Goal: Task Accomplishment & Management: Complete application form

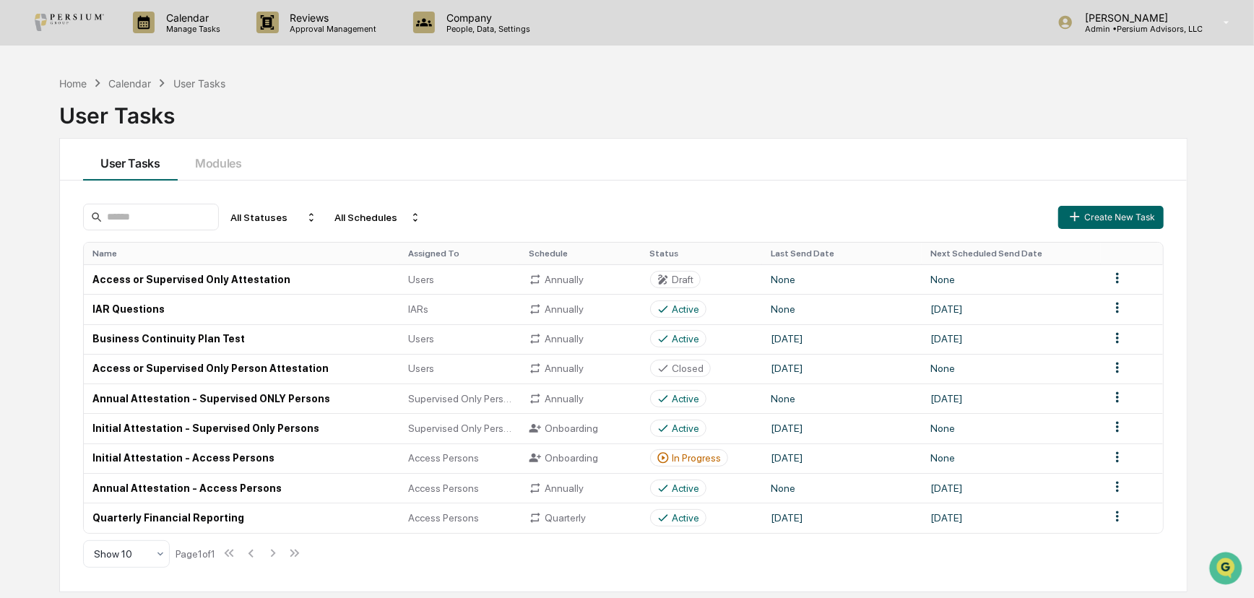
click at [780, 86] on div "Home Calendar User Tasks User Tasks" at bounding box center [623, 104] width 1128 height 59
click at [455, 337] on div "Users" at bounding box center [459, 339] width 103 height 12
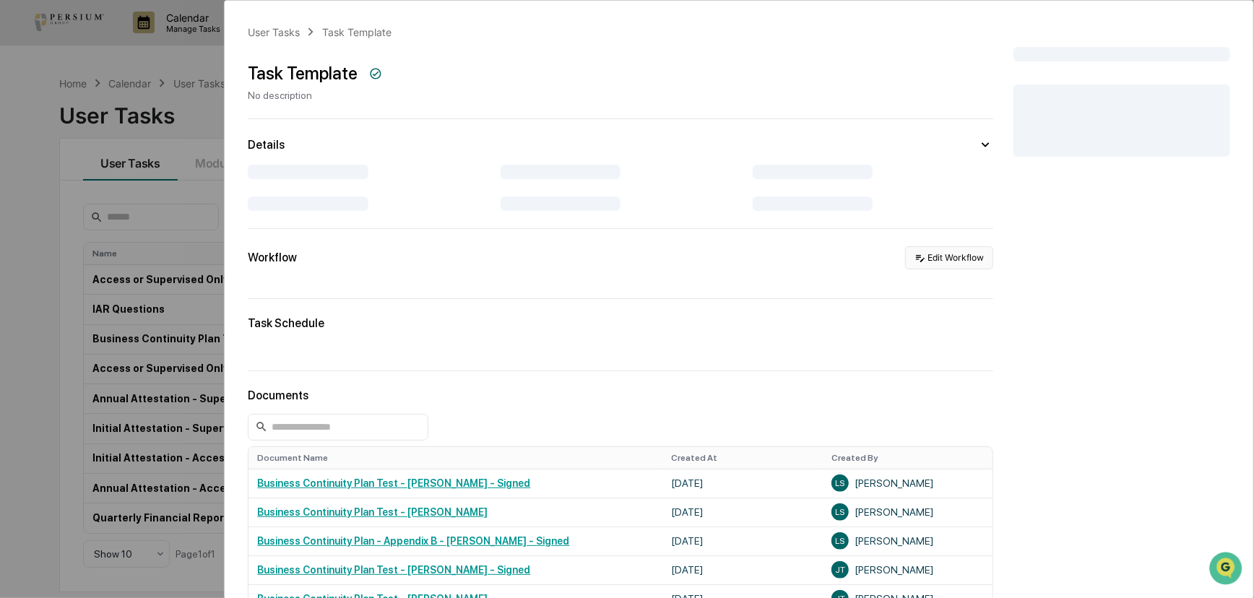
click at [929, 258] on button "Edit Workflow" at bounding box center [949, 257] width 88 height 23
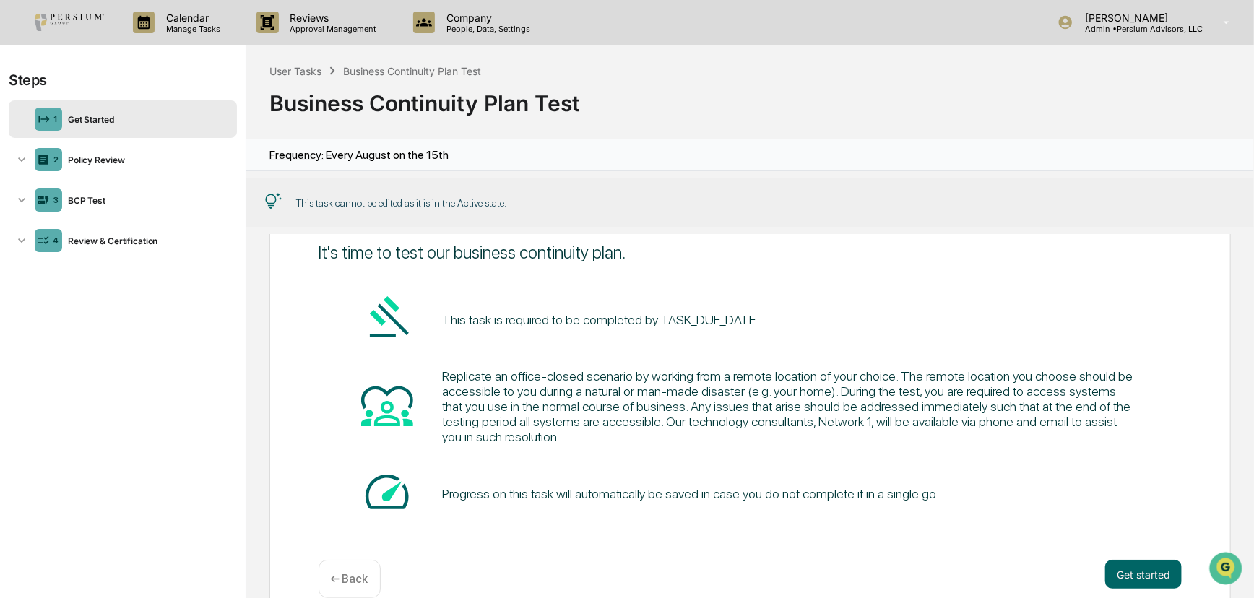
scroll to position [105, 0]
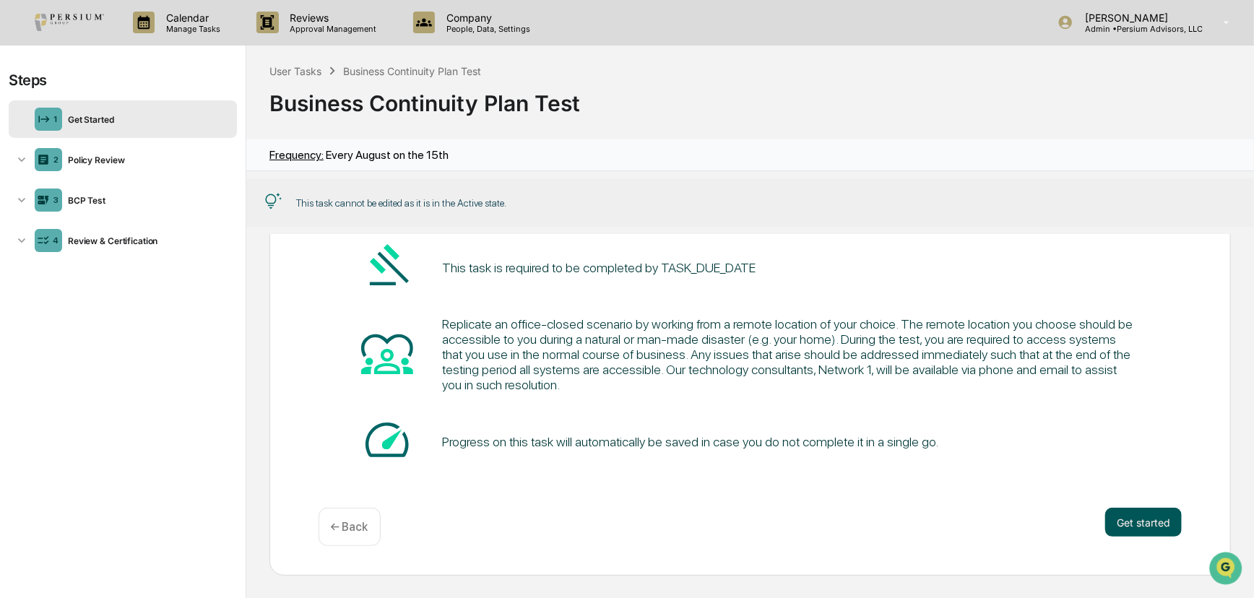
click at [1137, 519] on button "Get started" at bounding box center [1143, 522] width 77 height 29
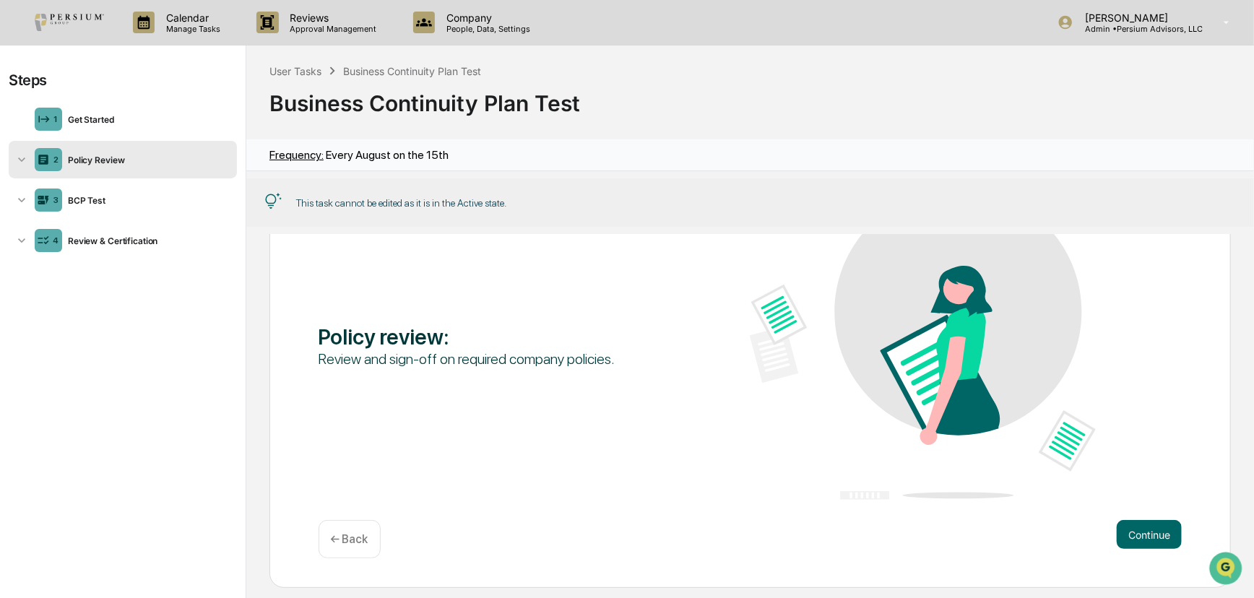
scroll to position [0, 0]
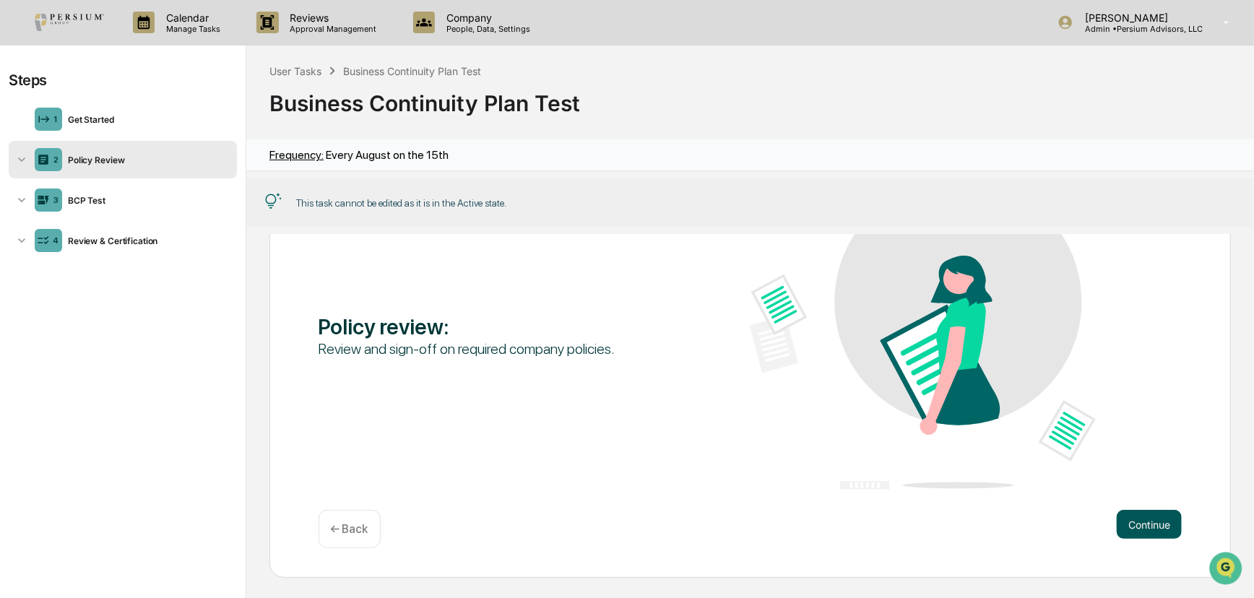
click at [1138, 510] on button "Continue" at bounding box center [1149, 524] width 65 height 29
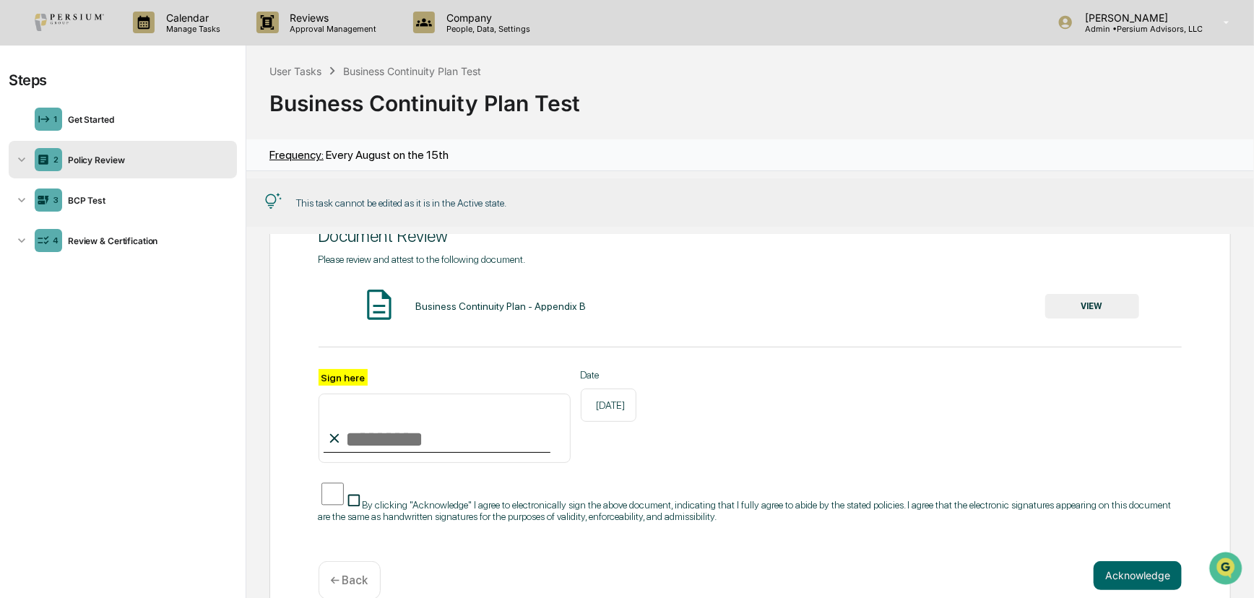
scroll to position [114, 0]
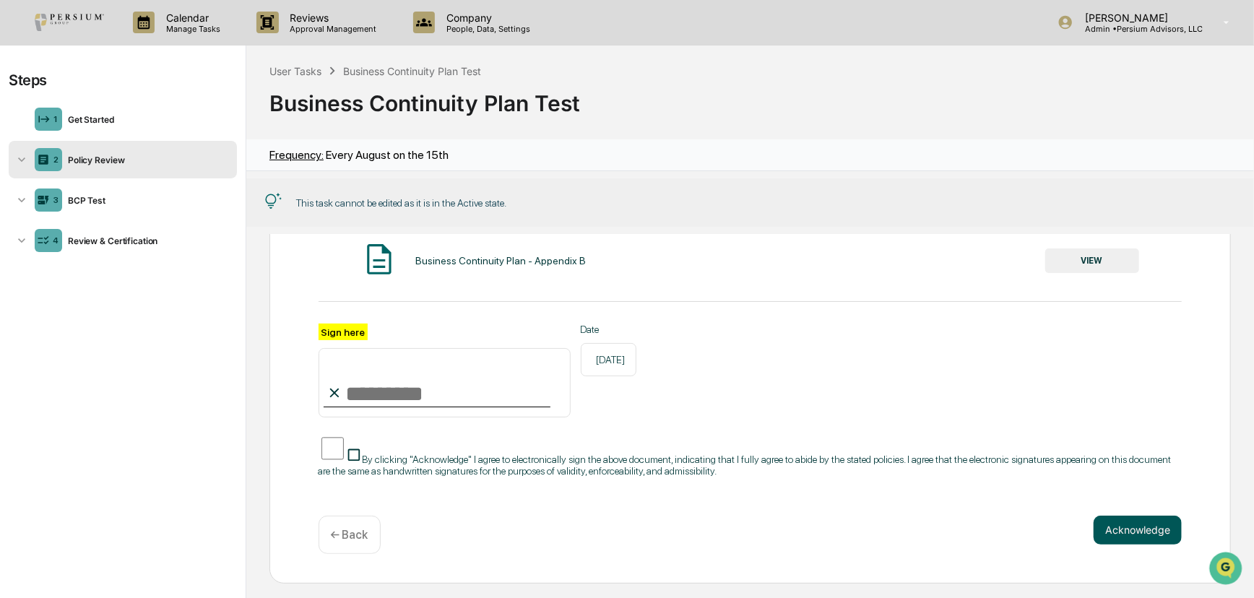
click at [1119, 526] on button "Acknowledge" at bounding box center [1137, 530] width 88 height 29
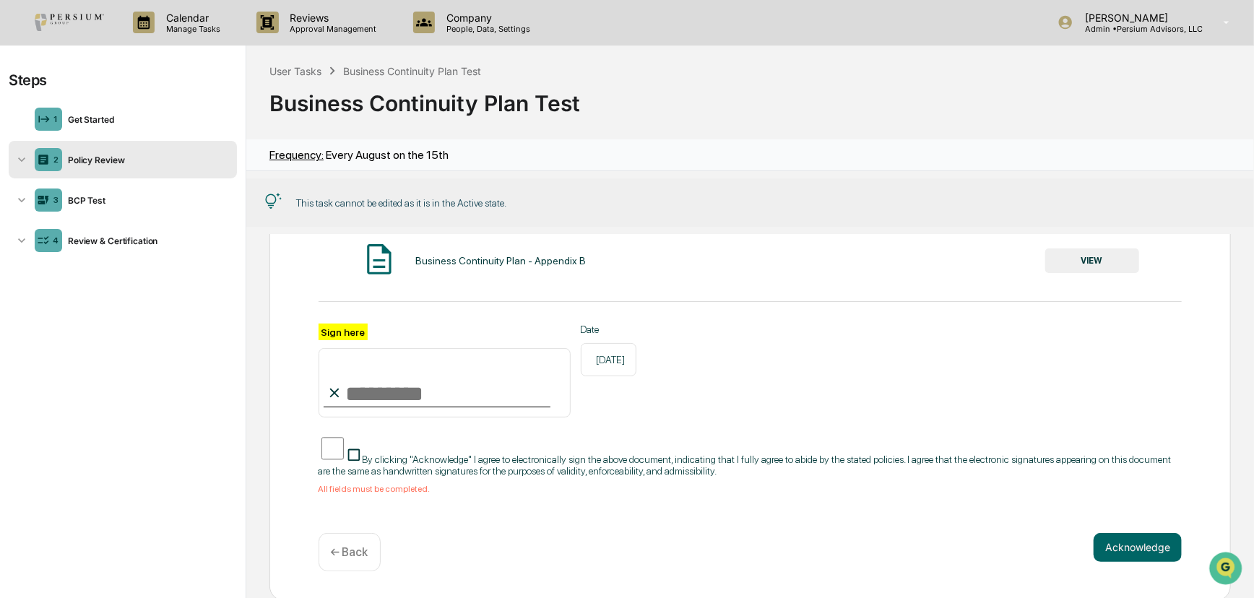
click at [524, 261] on div "Business Continuity Plan - Appendix B" at bounding box center [500, 261] width 170 height 12
click at [398, 389] on input "Sign here" at bounding box center [444, 382] width 252 height 69
type input "**********"
click at [796, 454] on span "By clicking "Acknowledge" I agree to electronically sign the above document, in…" at bounding box center [744, 465] width 852 height 23
click at [1114, 547] on button "Acknowledge" at bounding box center [1137, 547] width 88 height 29
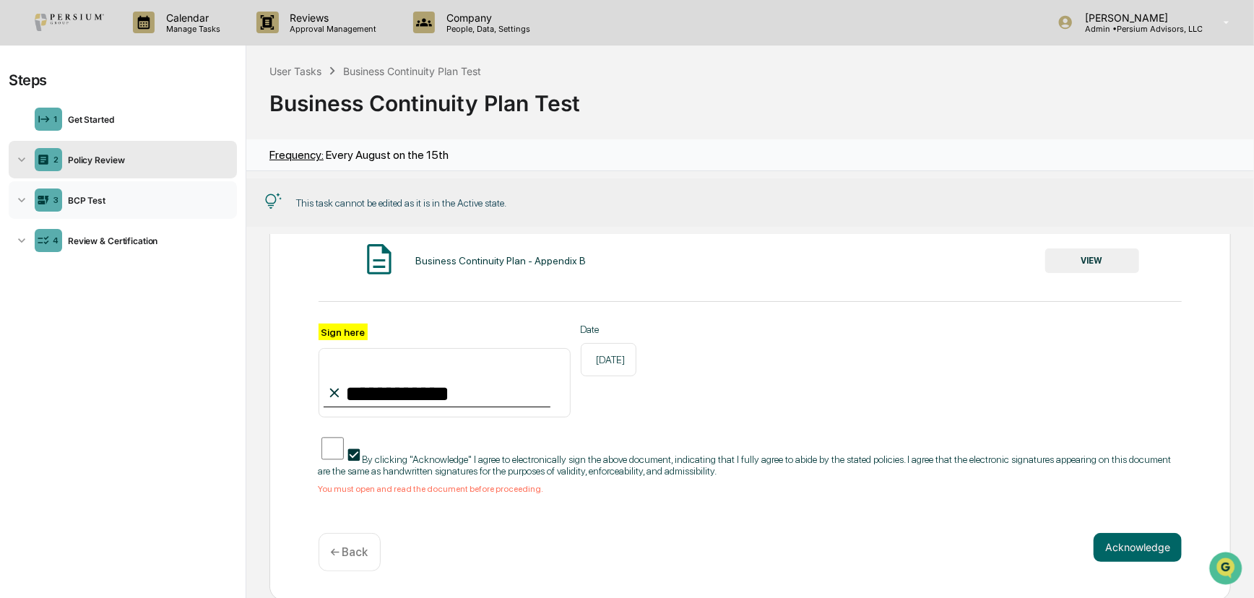
click at [17, 196] on icon at bounding box center [21, 200] width 14 height 14
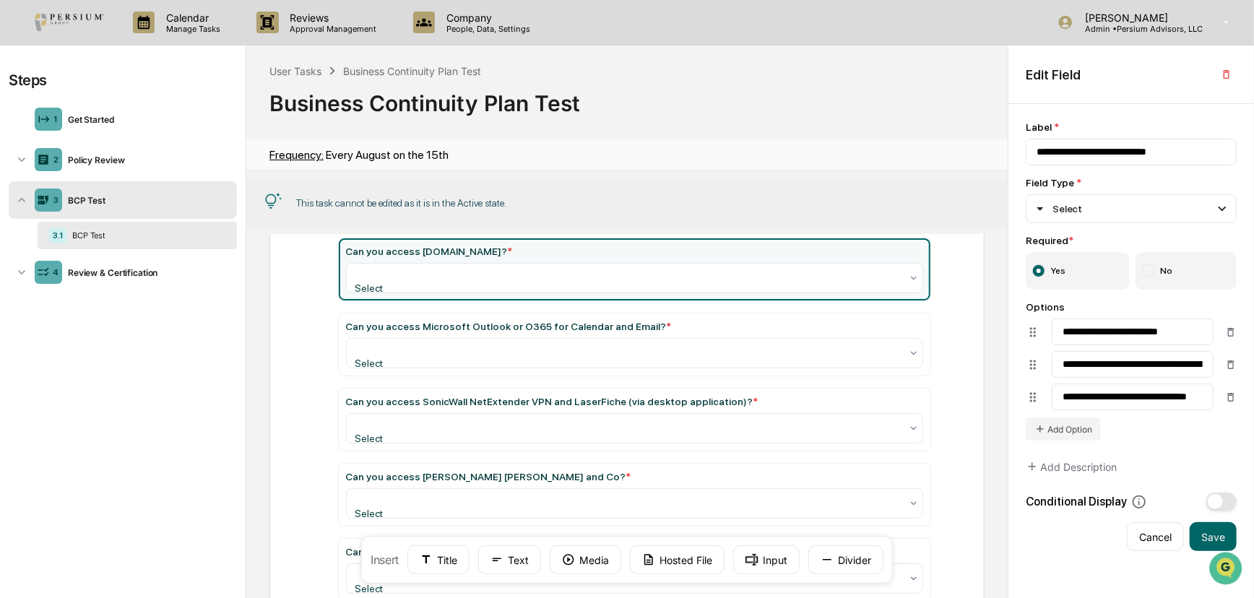
scroll to position [95, 0]
click at [95, 237] on div "BCP Test" at bounding box center [145, 235] width 159 height 10
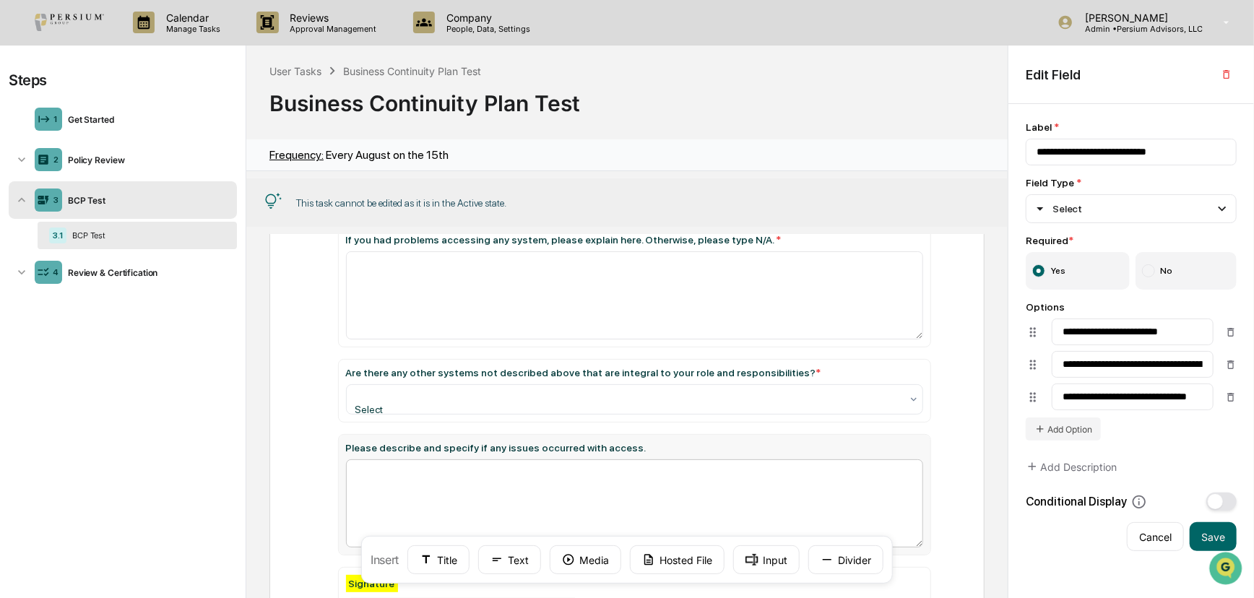
scroll to position [759, 0]
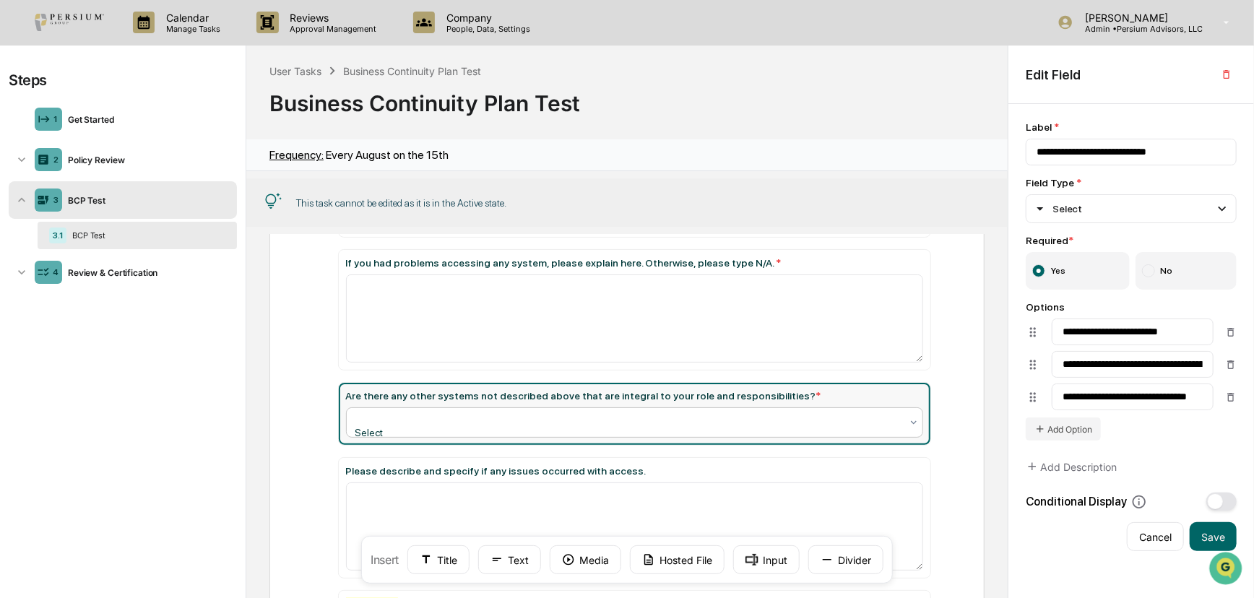
click at [727, 411] on div at bounding box center [629, 418] width 544 height 14
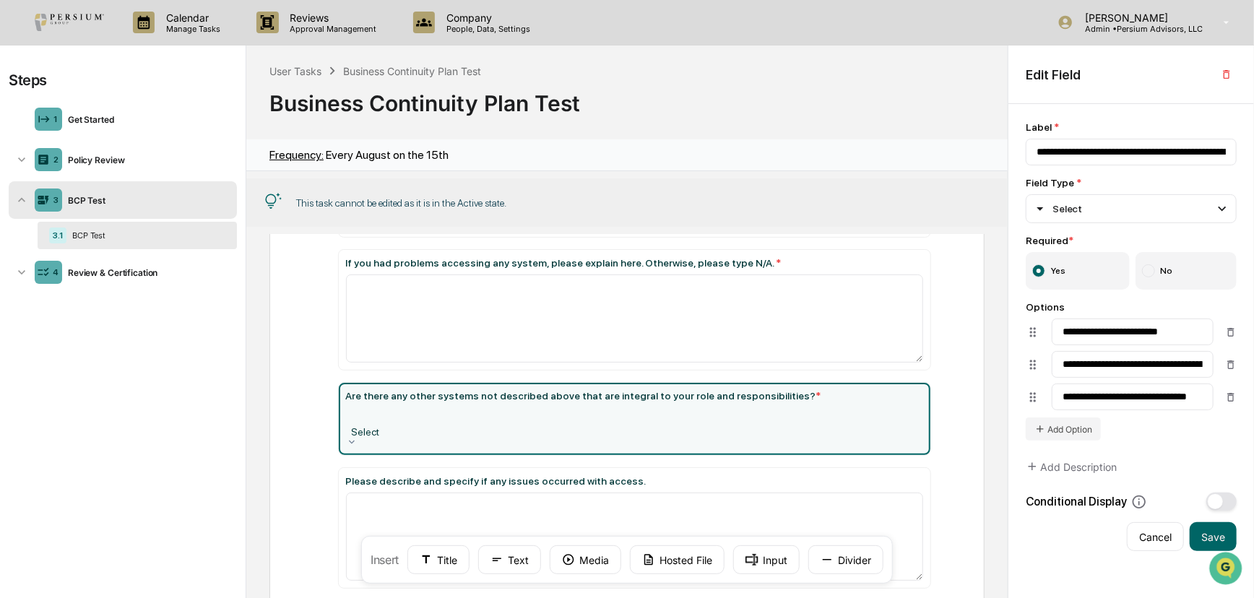
click at [396, 410] on div at bounding box center [634, 417] width 563 height 14
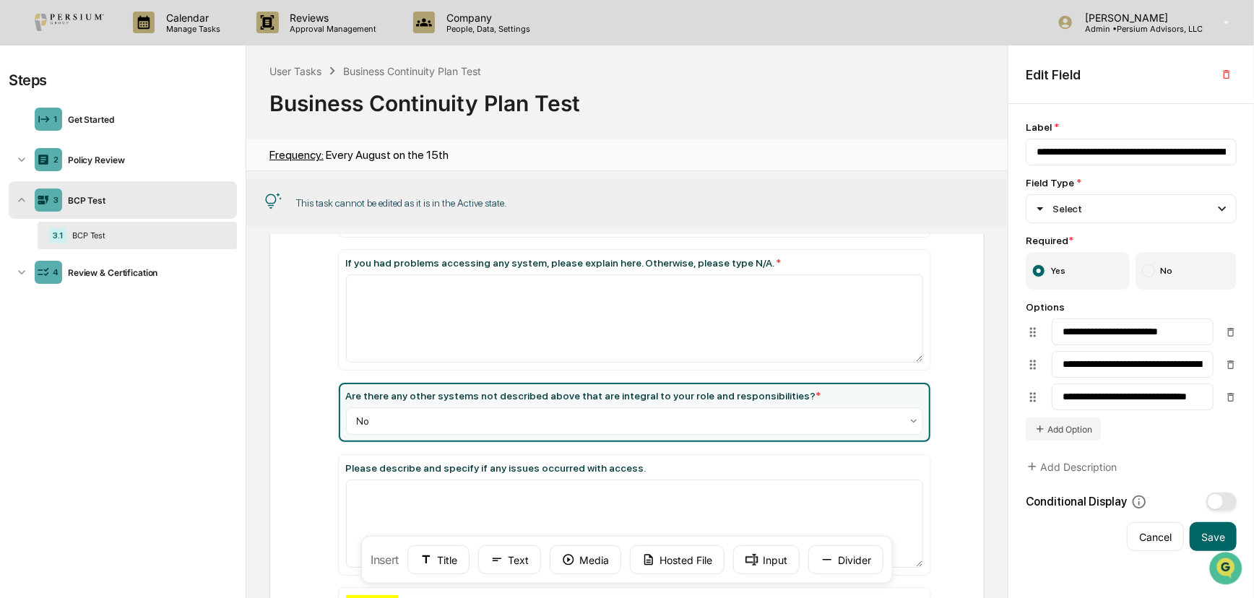
click at [282, 433] on div "BCP Test Can you access [DOMAIN_NAME]? * Select Can you access Microsoft Outloo…" at bounding box center [626, 143] width 715 height 1291
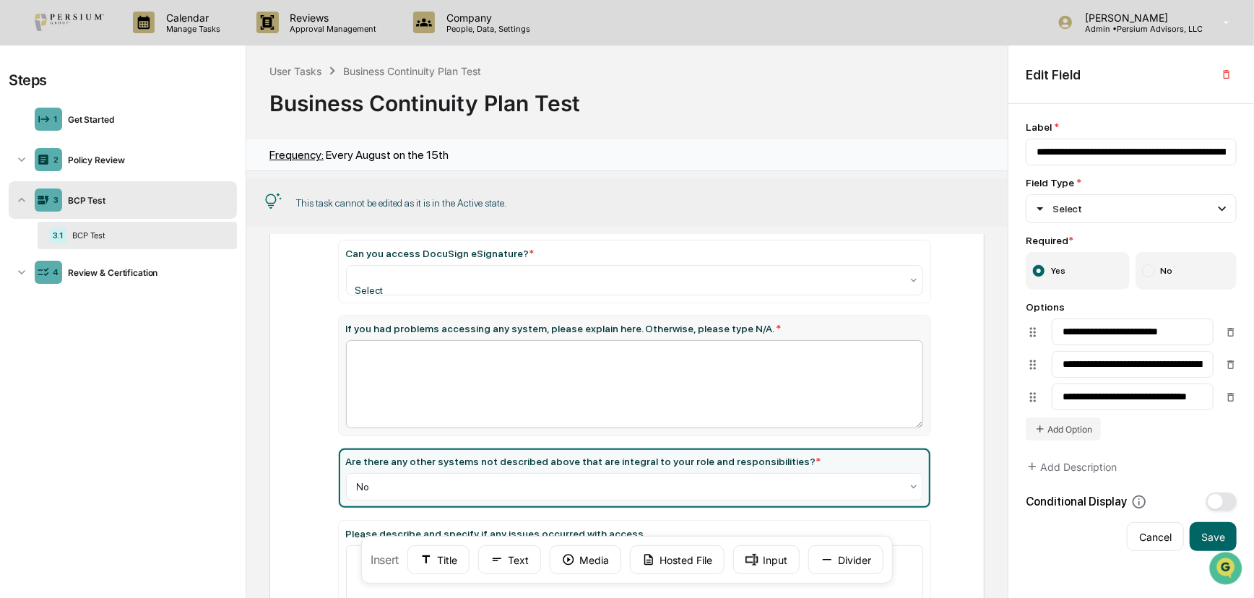
scroll to position [890, 0]
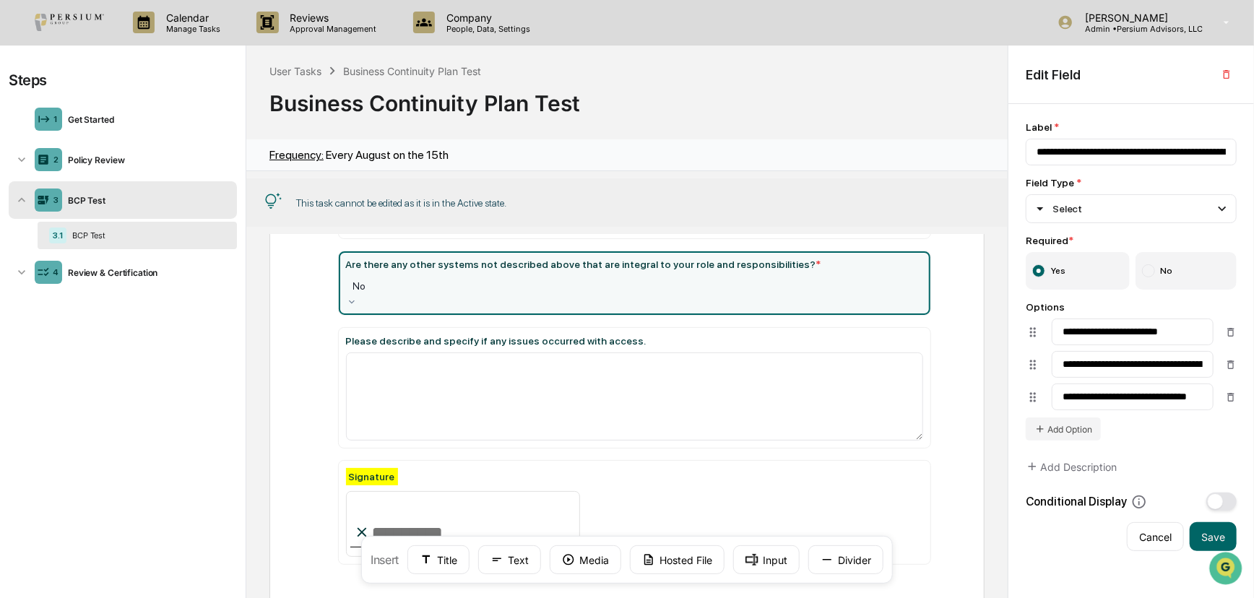
click at [516, 279] on div at bounding box center [634, 286] width 563 height 14
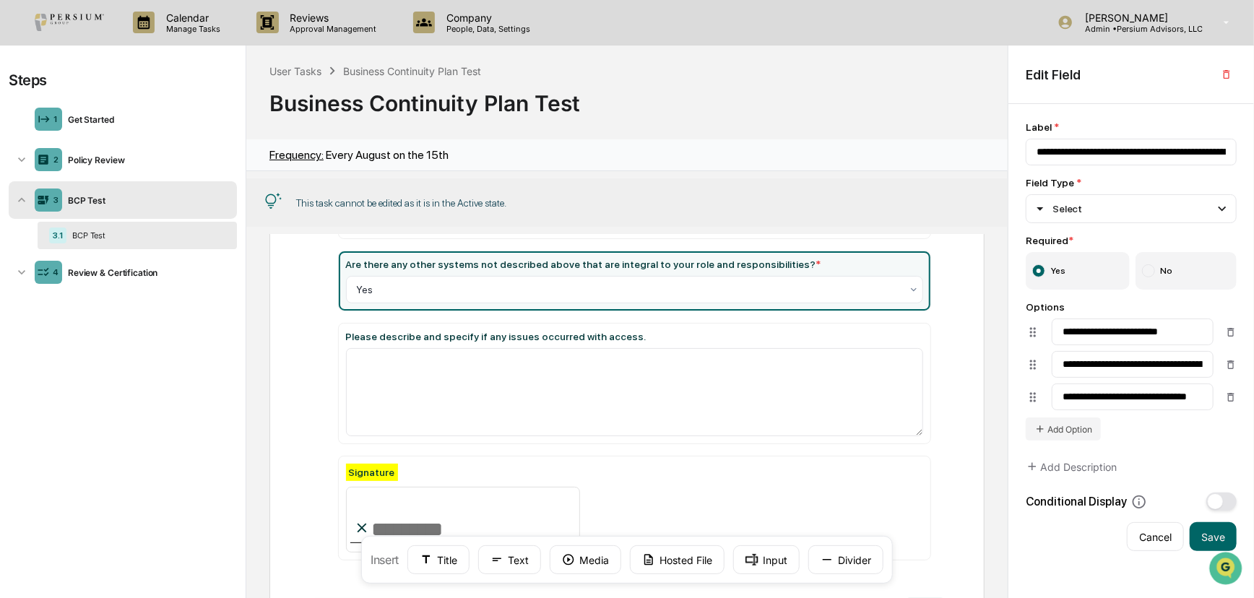
click at [303, 315] on div "BCP Test Can you access [DOMAIN_NAME]? * Select Can you access Microsoft Outloo…" at bounding box center [626, 12] width 715 height 1291
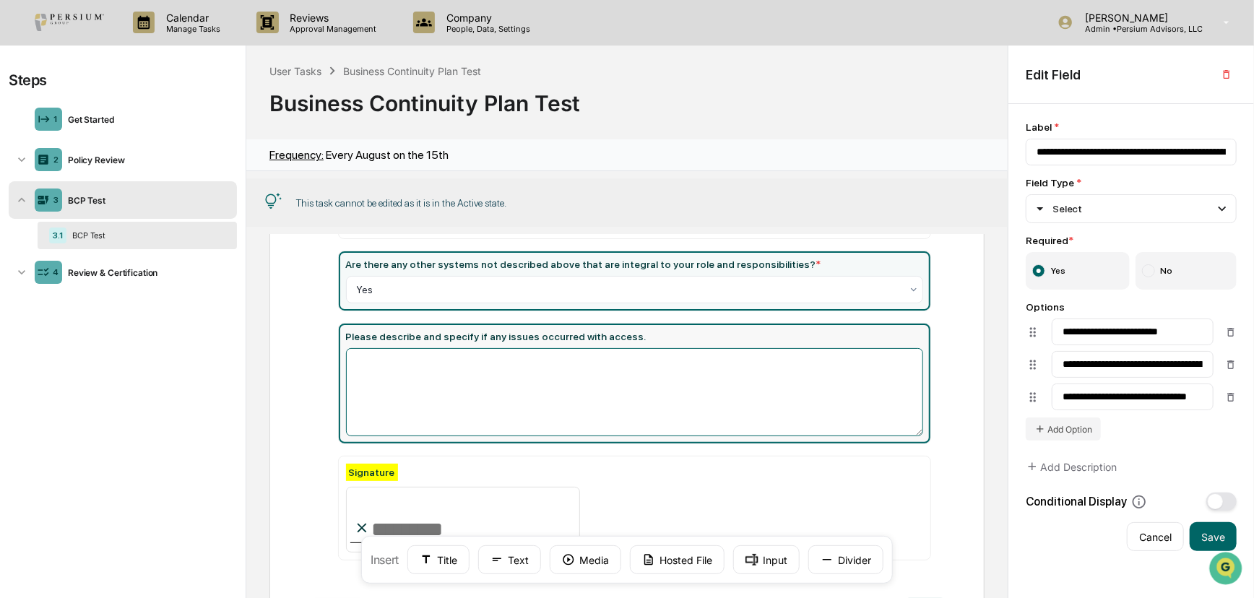
click at [864, 365] on textarea at bounding box center [634, 392] width 577 height 88
type input "**********"
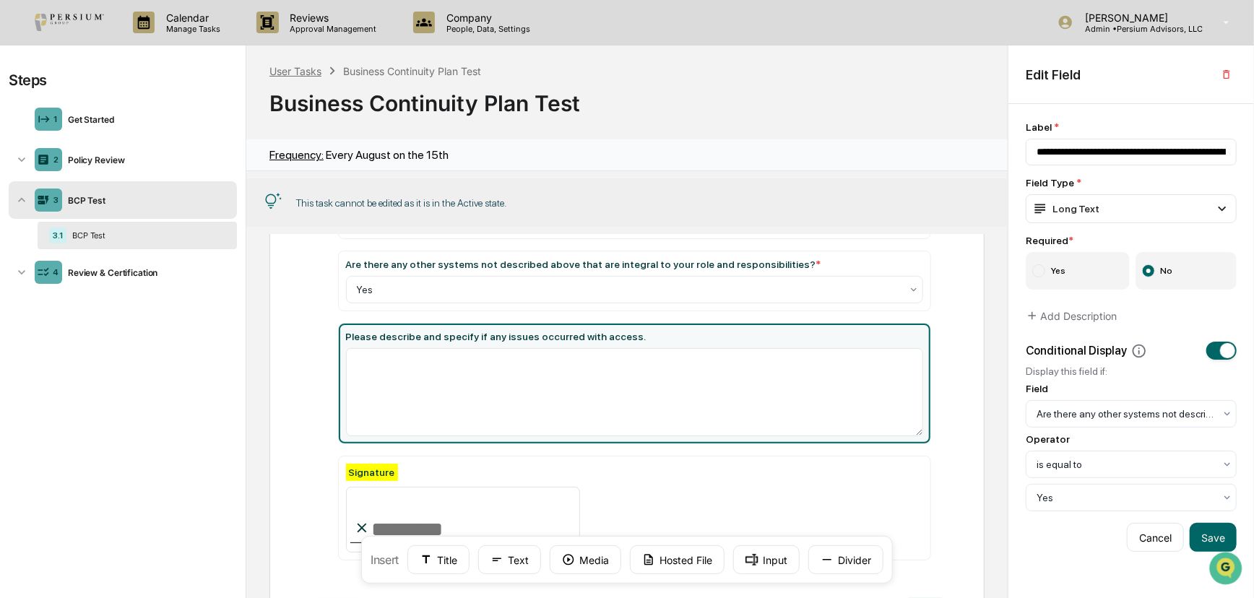
click at [305, 75] on div "User Tasks" at bounding box center [295, 71] width 52 height 12
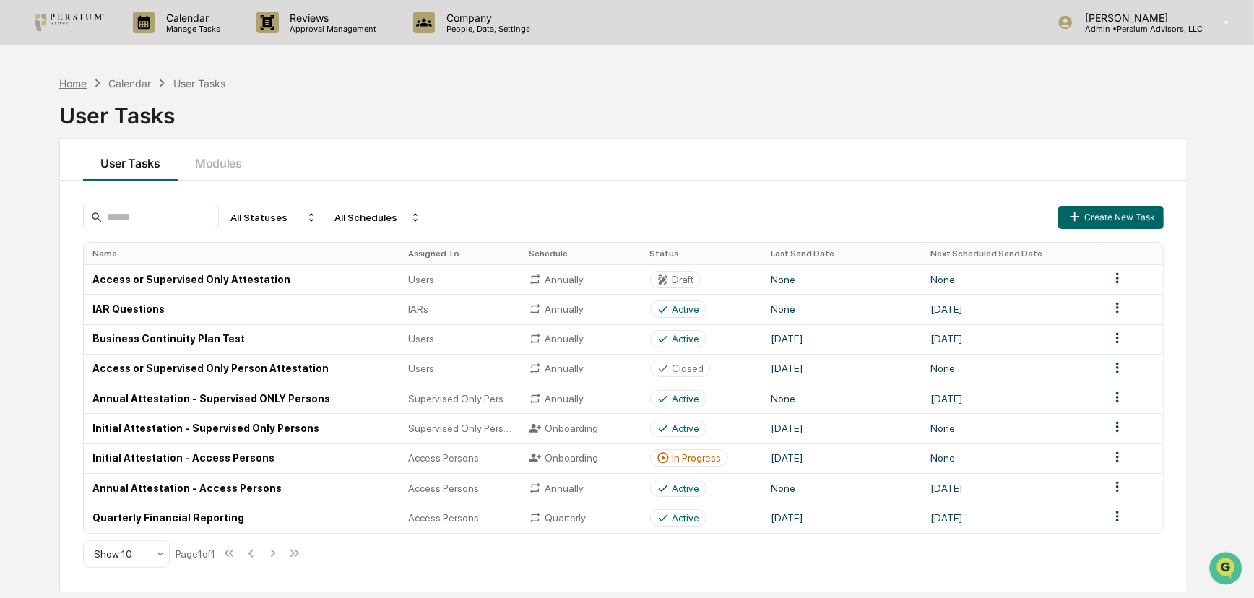
click at [75, 79] on div "Home" at bounding box center [72, 83] width 27 height 12
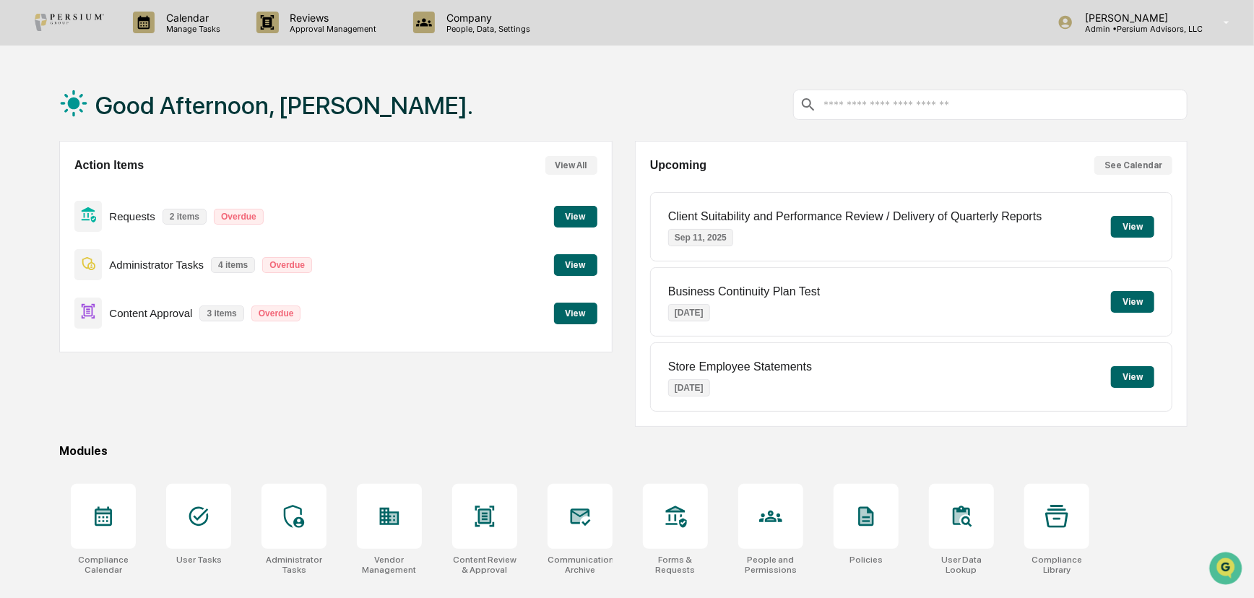
click at [219, 48] on div "Calendar Manage Tasks Reviews Approval Management Company People, Data, Setting…" at bounding box center [627, 349] width 1254 height 699
click at [209, 20] on p "Calendar" at bounding box center [191, 18] width 73 height 12
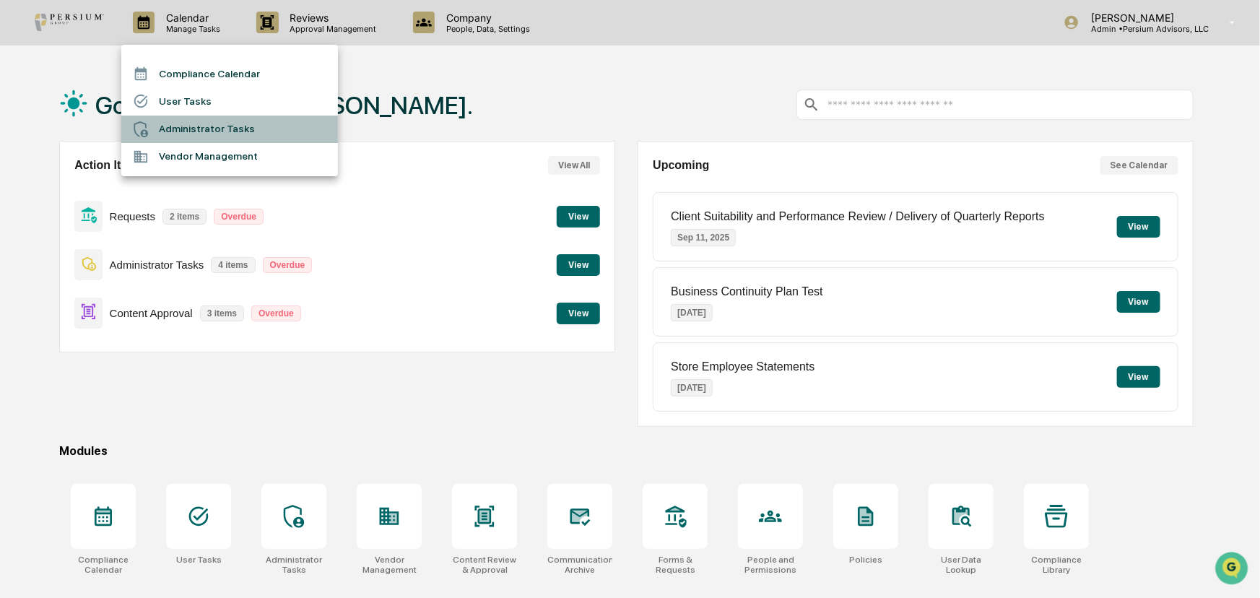
click at [217, 123] on li "Administrator Tasks" at bounding box center [229, 129] width 217 height 27
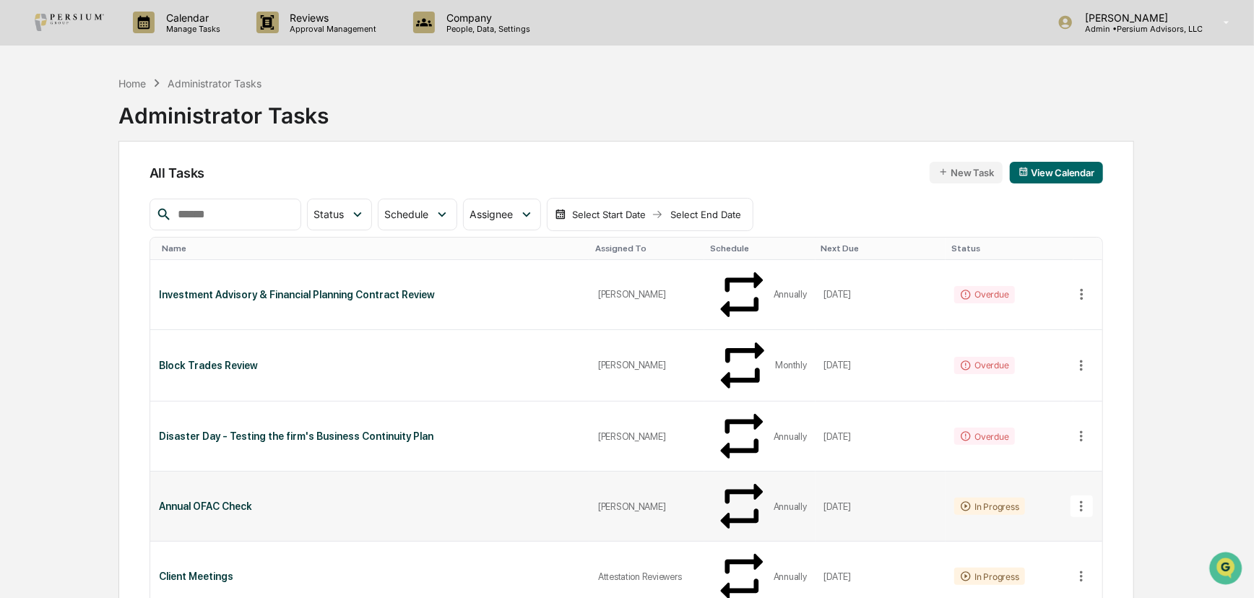
click at [654, 501] on div "[PERSON_NAME]" at bounding box center [646, 506] width 97 height 11
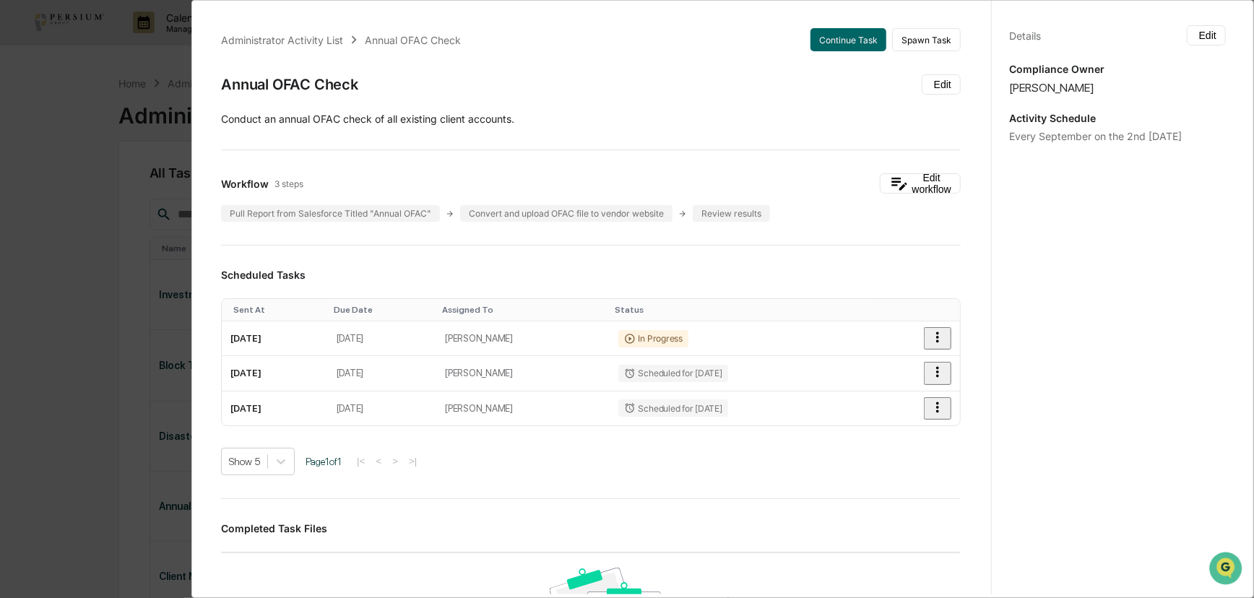
click at [830, 8] on div "Administrator Activity List Annual OFAC Check Continue Task Spawn Task Annual O…" at bounding box center [596, 295] width 789 height 598
click at [823, 32] on button "Continue Task" at bounding box center [848, 39] width 76 height 23
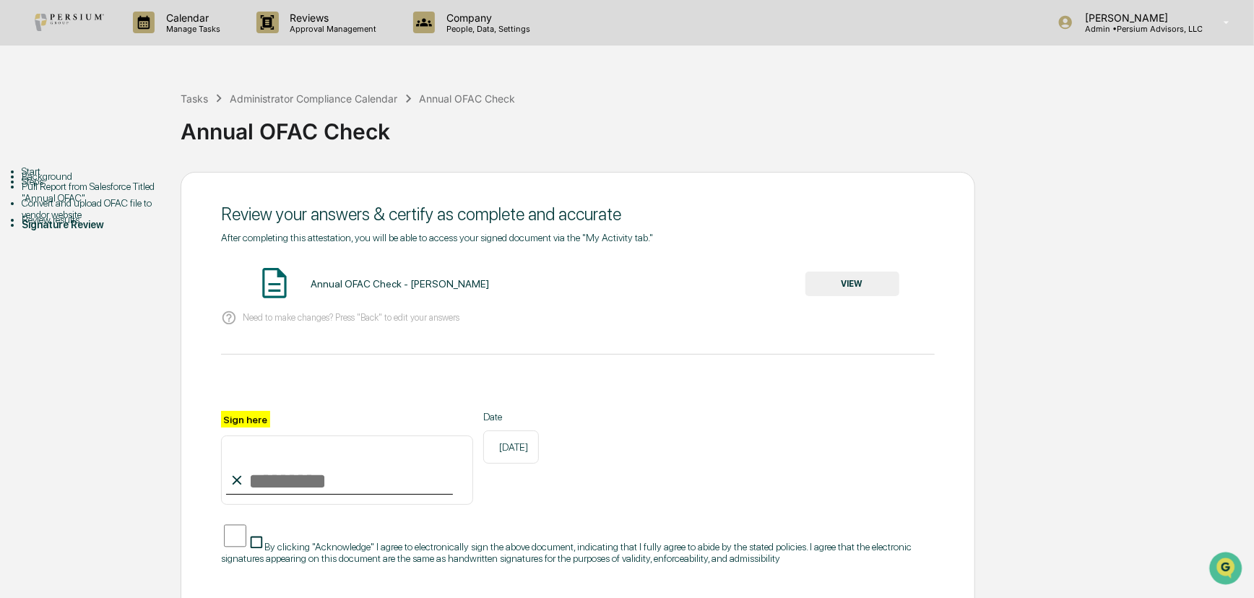
click at [74, 225] on div "Review results" at bounding box center [101, 220] width 159 height 12
click at [65, 225] on div "Review results" at bounding box center [101, 220] width 159 height 12
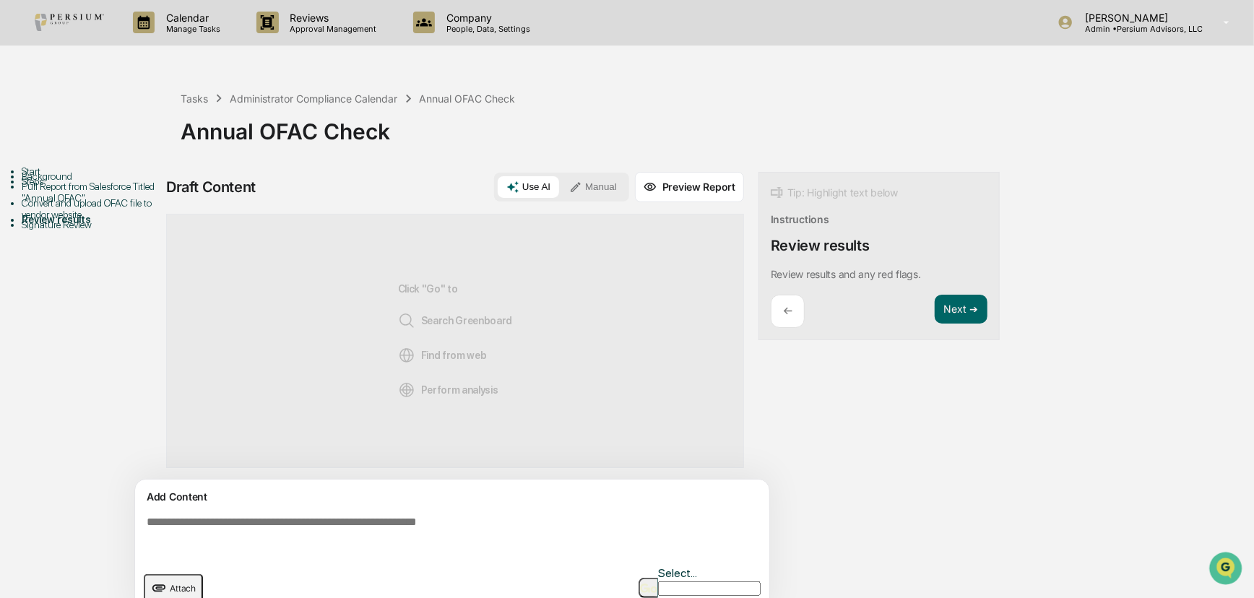
click at [60, 220] on div "Convert and upload OFAC file to vendor website" at bounding box center [101, 208] width 159 height 23
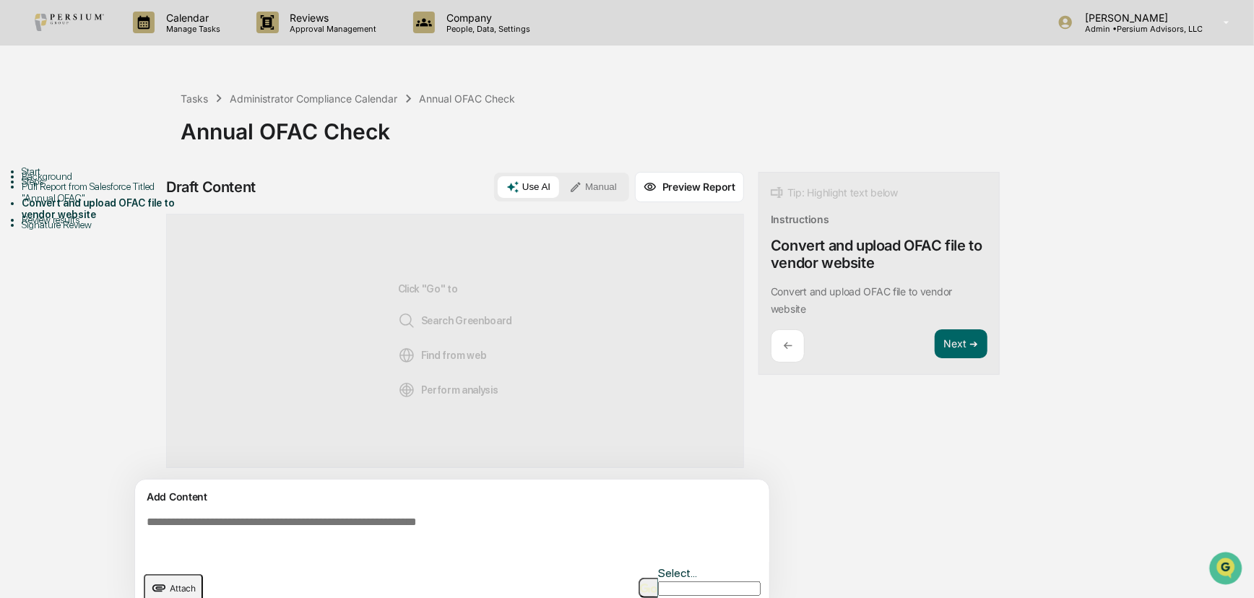
click at [79, 204] on div "Pull Report from Salesforce Titled "Annual OFAC"" at bounding box center [101, 192] width 159 height 23
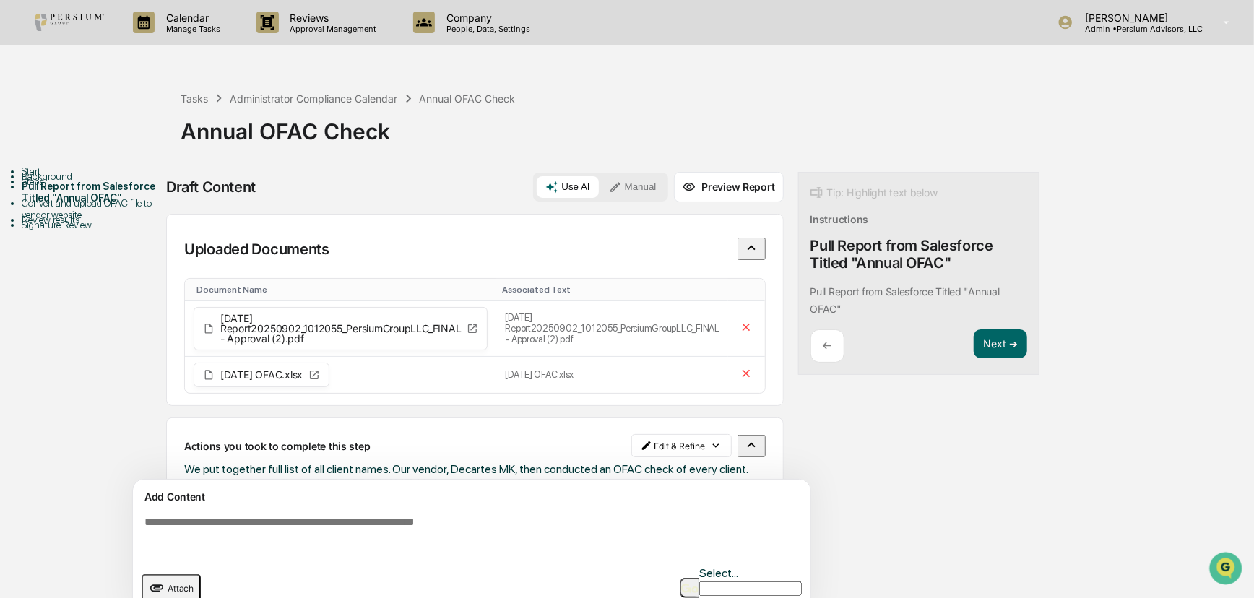
click at [79, 225] on div "Review results" at bounding box center [101, 220] width 159 height 12
click at [61, 225] on div "Review results" at bounding box center [101, 220] width 159 height 12
click at [66, 220] on div "Convert and upload OFAC file to vendor website" at bounding box center [101, 208] width 159 height 23
click at [1002, 348] on button "Next ➔" at bounding box center [1000, 344] width 53 height 30
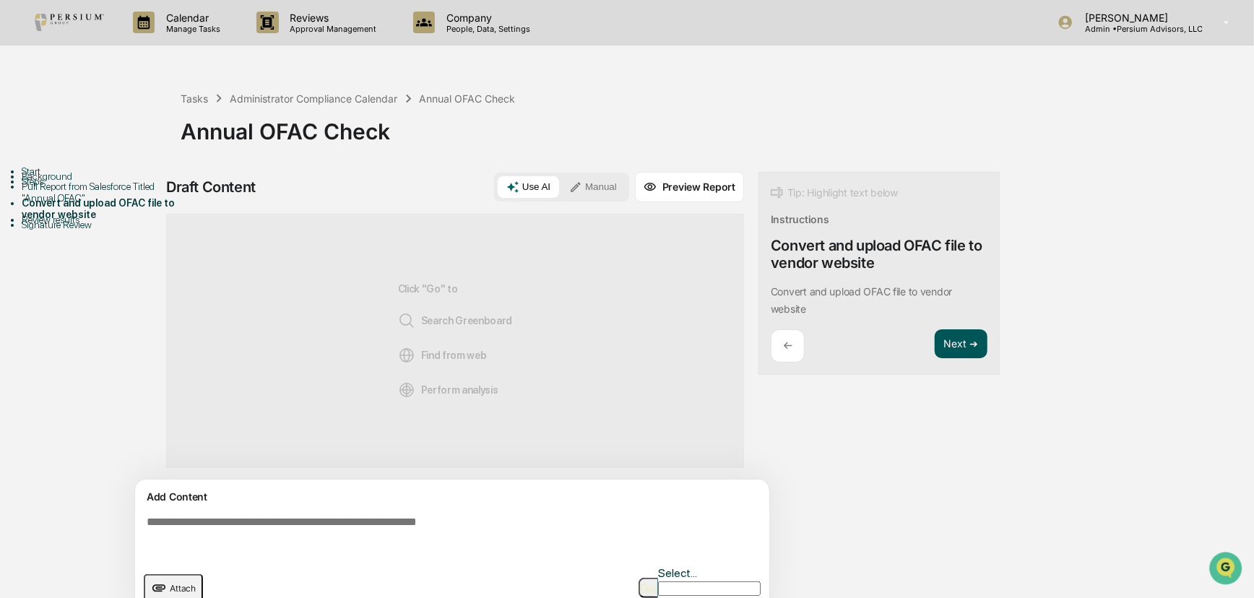
click at [960, 347] on button "Next ➔" at bounding box center [961, 344] width 53 height 30
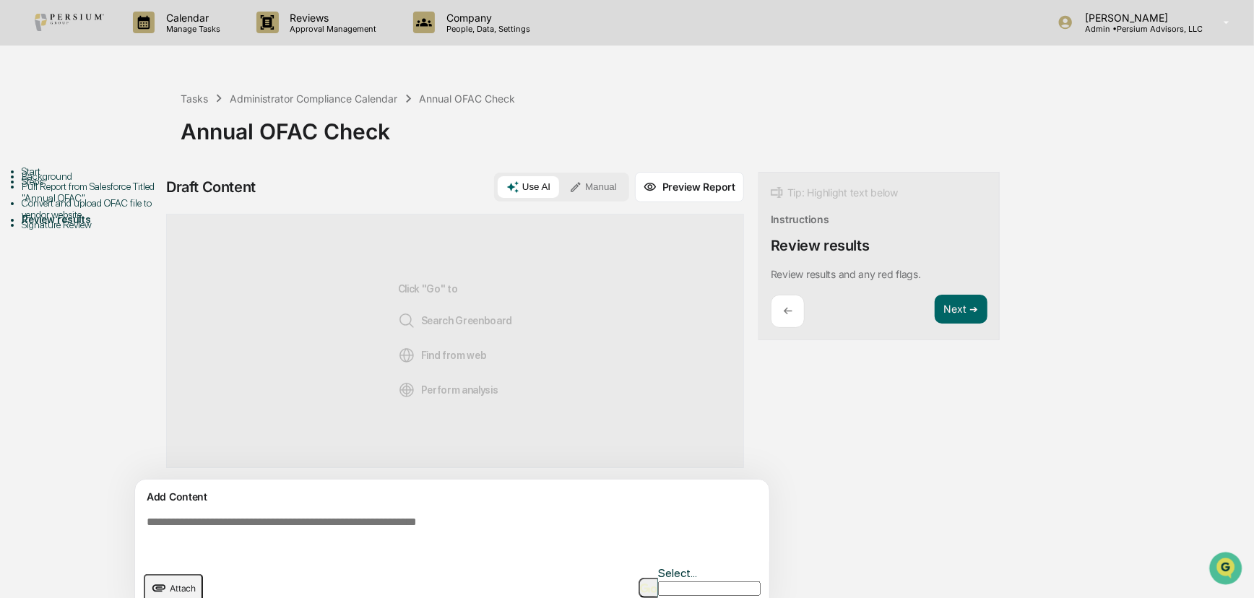
click at [390, 534] on textarea at bounding box center [455, 536] width 628 height 52
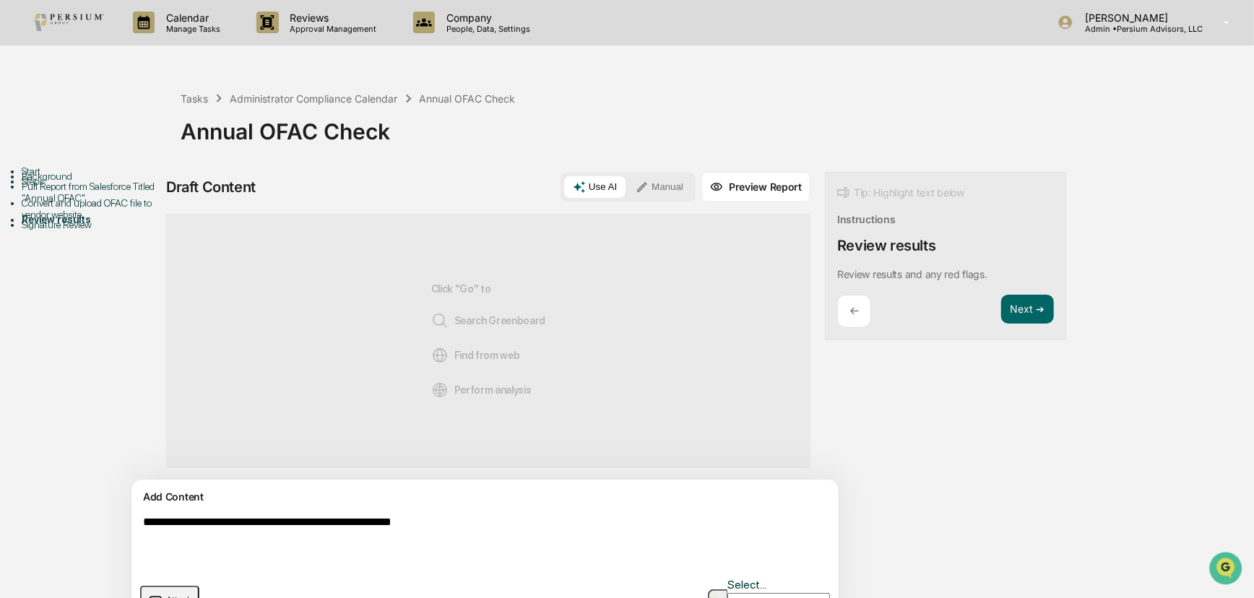
scroll to position [22, 0]
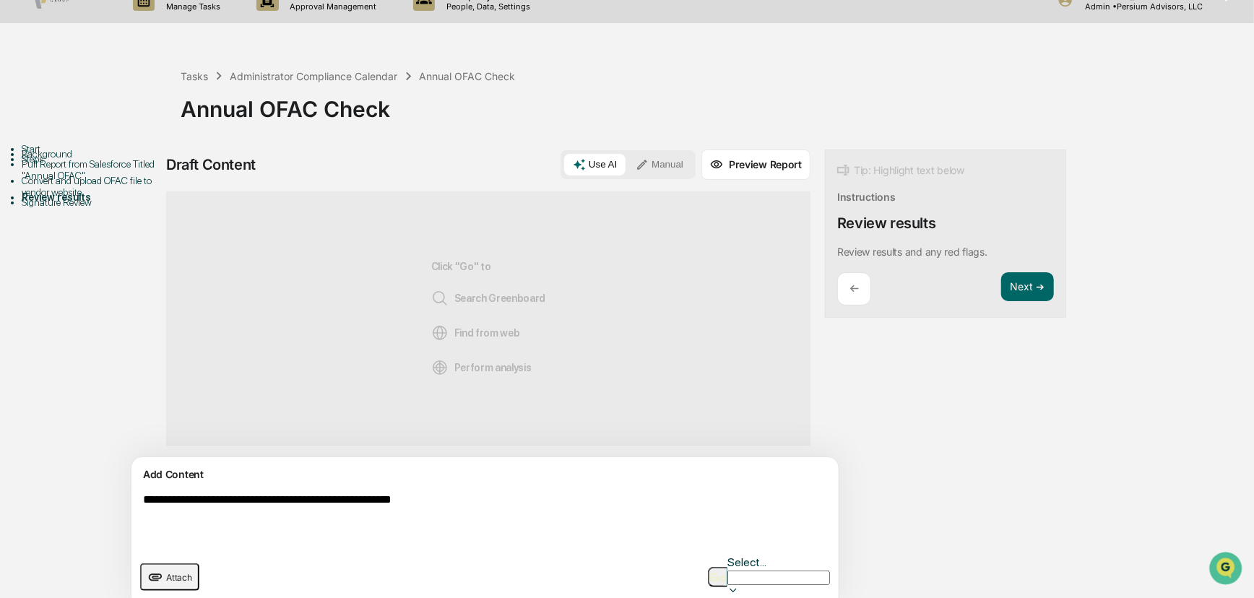
drag, startPoint x: 477, startPoint y: 499, endPoint x: 321, endPoint y: 491, distance: 155.5
click at [321, 491] on textarea "**********" at bounding box center [451, 519] width 628 height 64
type textarea "**********"
click at [716, 573] on img "button" at bounding box center [717, 577] width 17 height 9
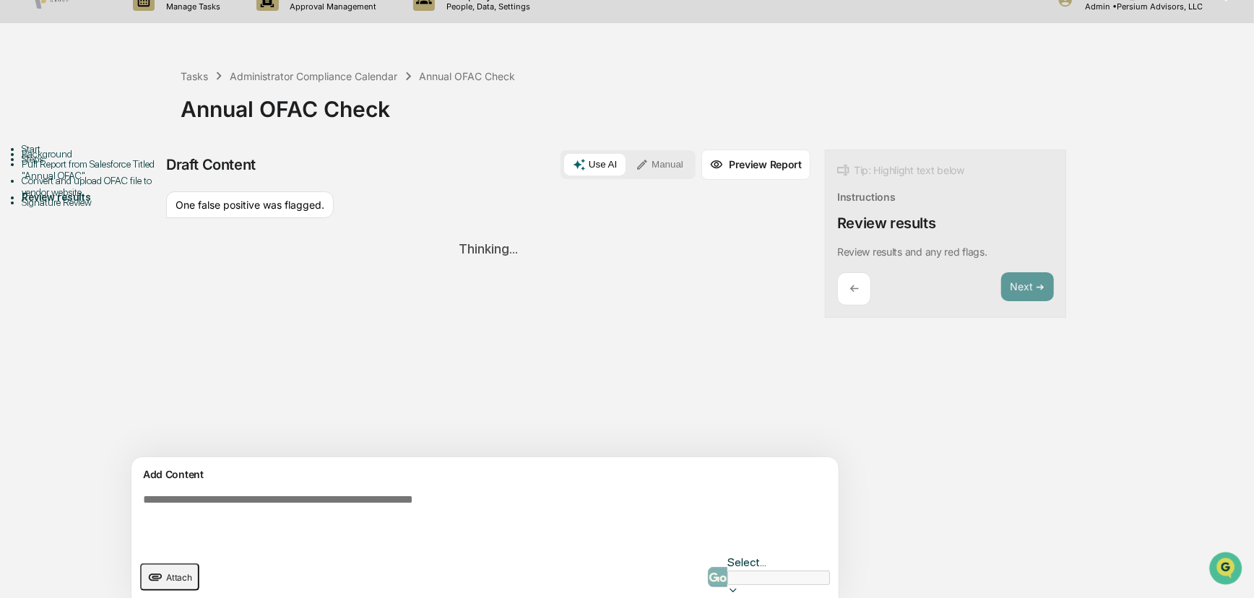
drag, startPoint x: 916, startPoint y: 412, endPoint x: 910, endPoint y: 420, distance: 9.8
click at [914, 416] on div "Draft Content Use AI Manual Preview Report Sources One false positive was flagg…" at bounding box center [570, 383] width 809 height 468
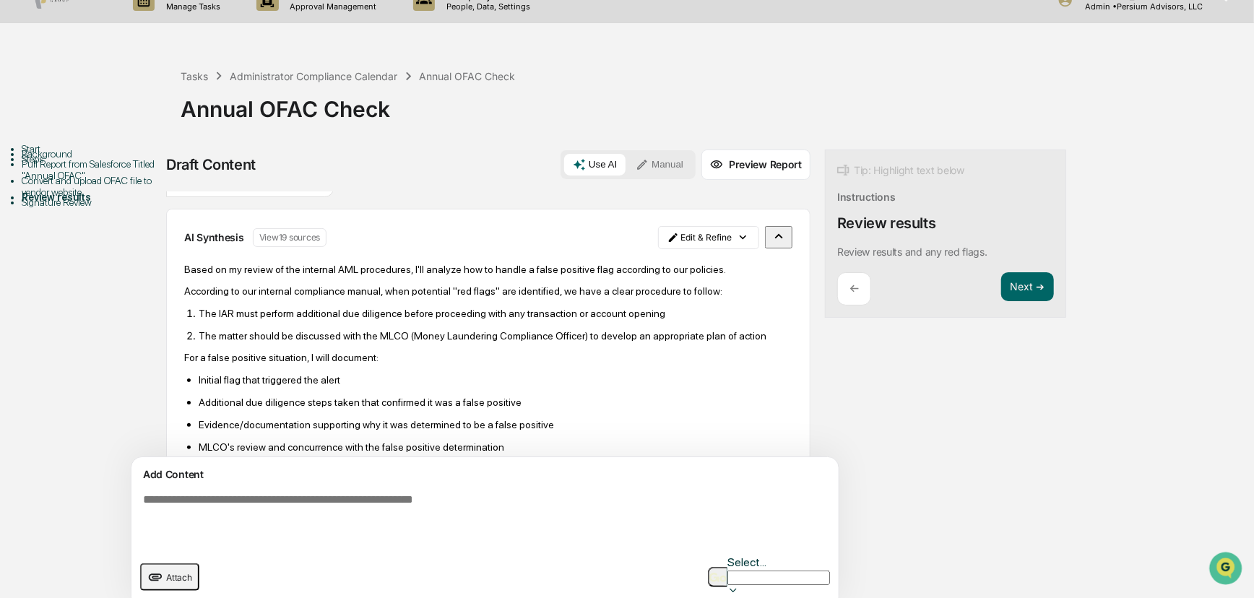
scroll to position [0, 0]
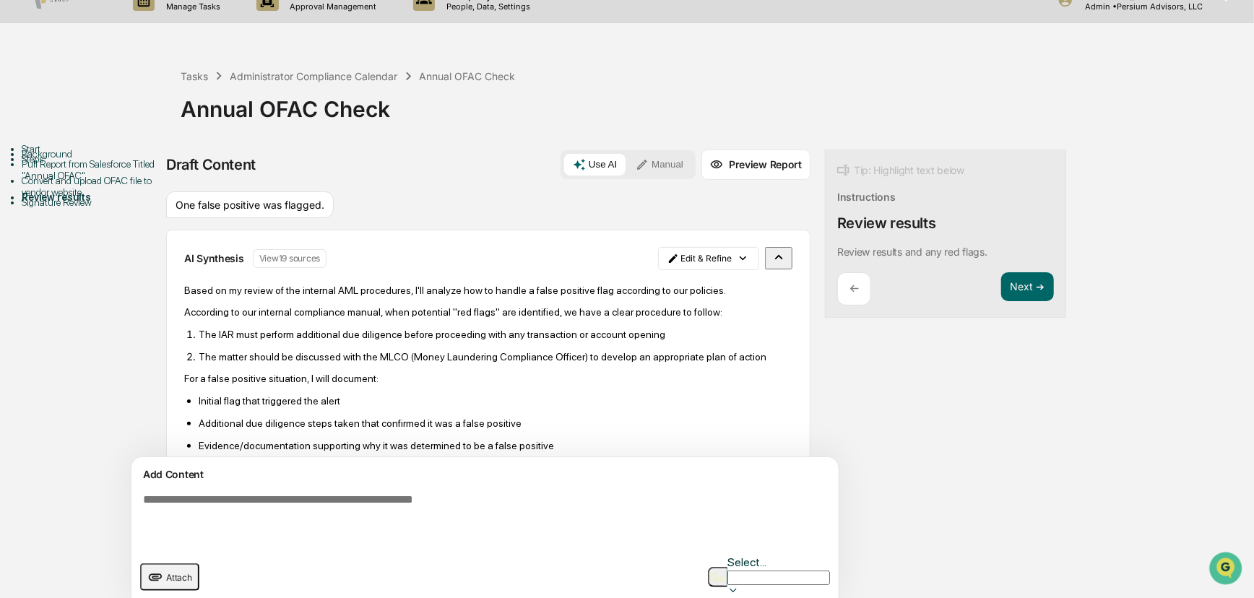
click at [627, 161] on button "Manual" at bounding box center [659, 165] width 65 height 22
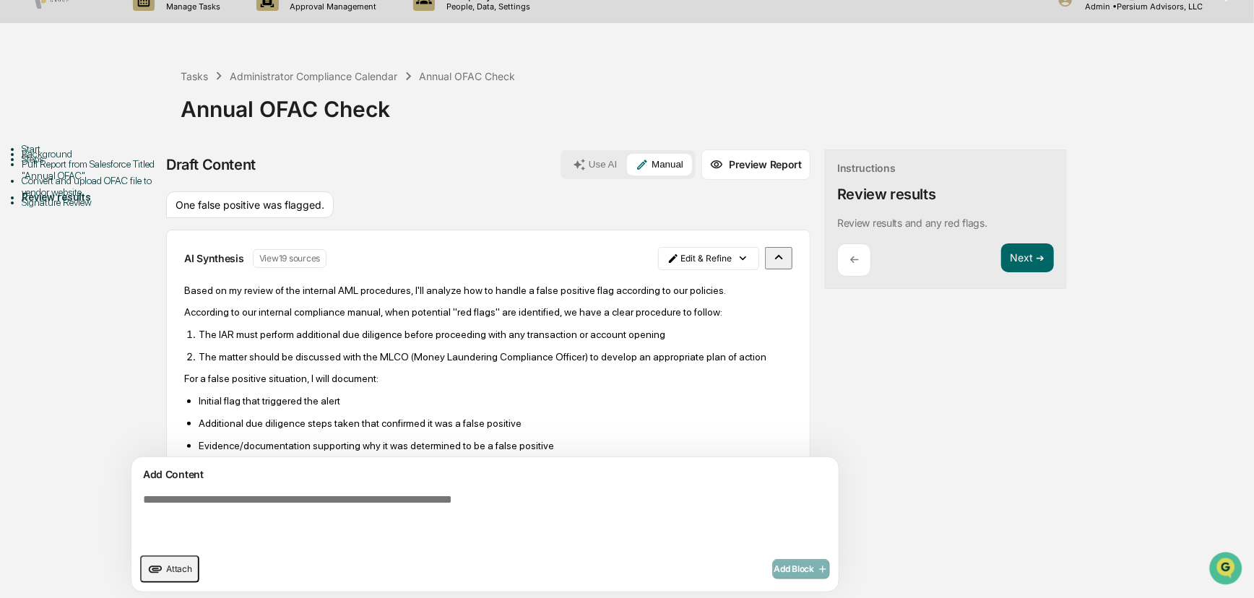
click at [316, 506] on textarea at bounding box center [451, 519] width 628 height 64
type textarea "*"
click at [269, 494] on textarea "**********" at bounding box center [451, 519] width 628 height 64
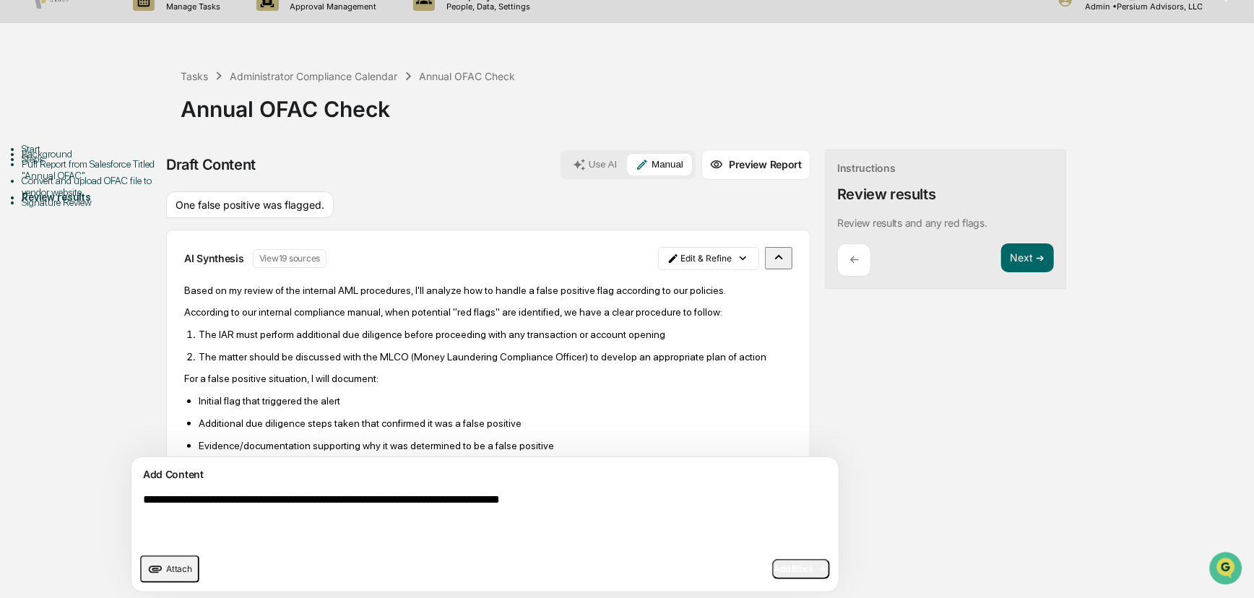
paste textarea "**********"
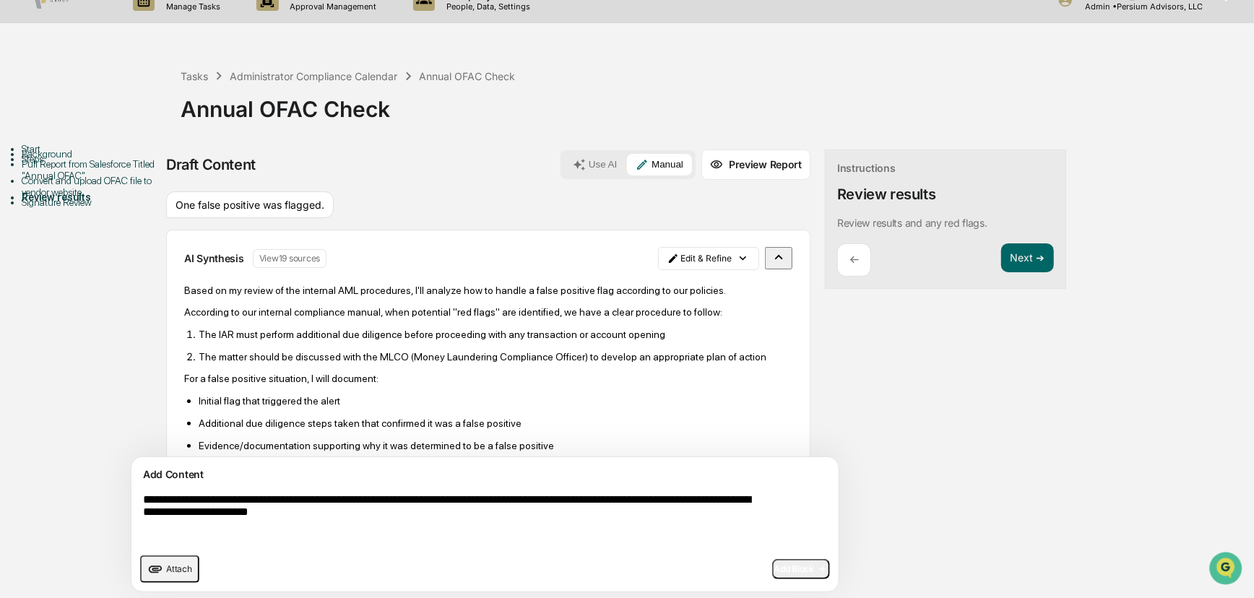
click at [361, 511] on textarea "**********" at bounding box center [451, 519] width 628 height 64
click at [440, 500] on textarea "**********" at bounding box center [451, 519] width 628 height 64
click at [625, 516] on textarea "**********" at bounding box center [451, 519] width 628 height 64
type textarea "**********"
click at [773, 564] on span "Add Block" at bounding box center [800, 569] width 55 height 12
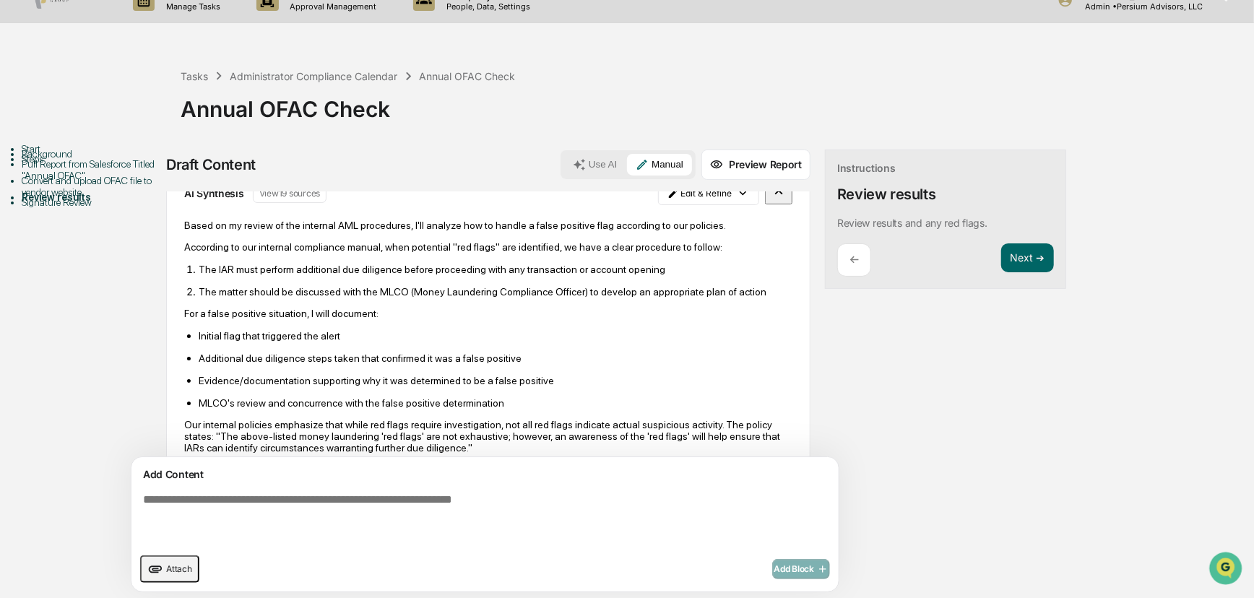
scroll to position [235, 0]
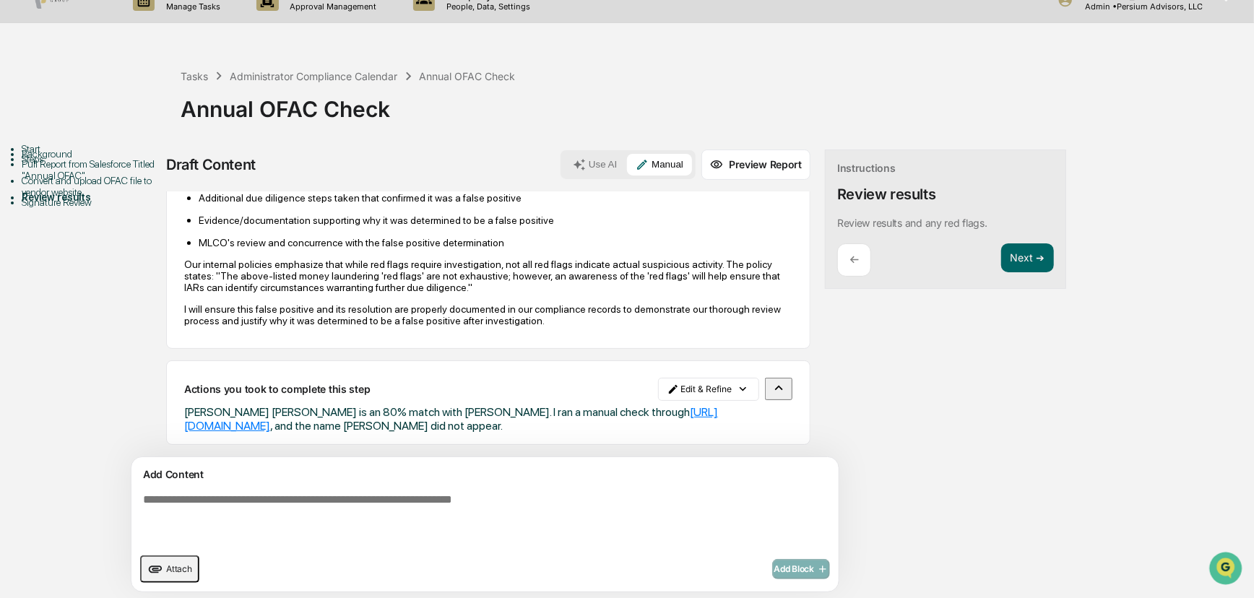
click at [845, 431] on div "Draft Content Use AI Manual Preview Report Sources One false positive was flagg…" at bounding box center [570, 374] width 809 height 451
click at [1001, 258] on button "Next ➔" at bounding box center [1027, 258] width 53 height 30
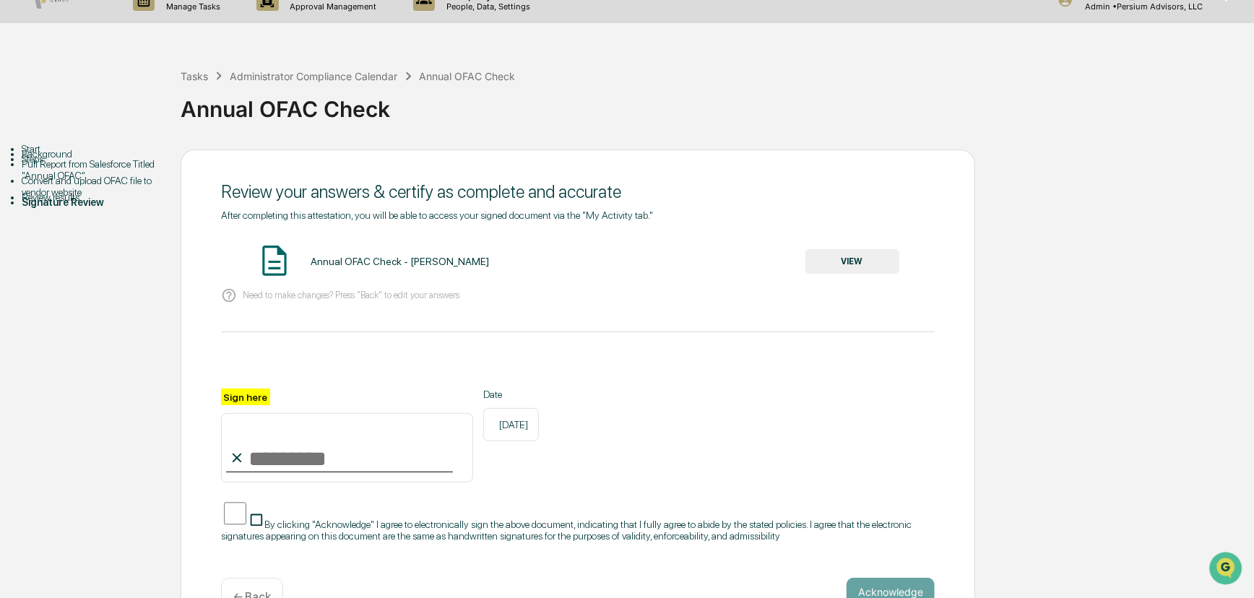
click at [308, 455] on input "Sign here" at bounding box center [347, 447] width 252 height 69
type input "**********"
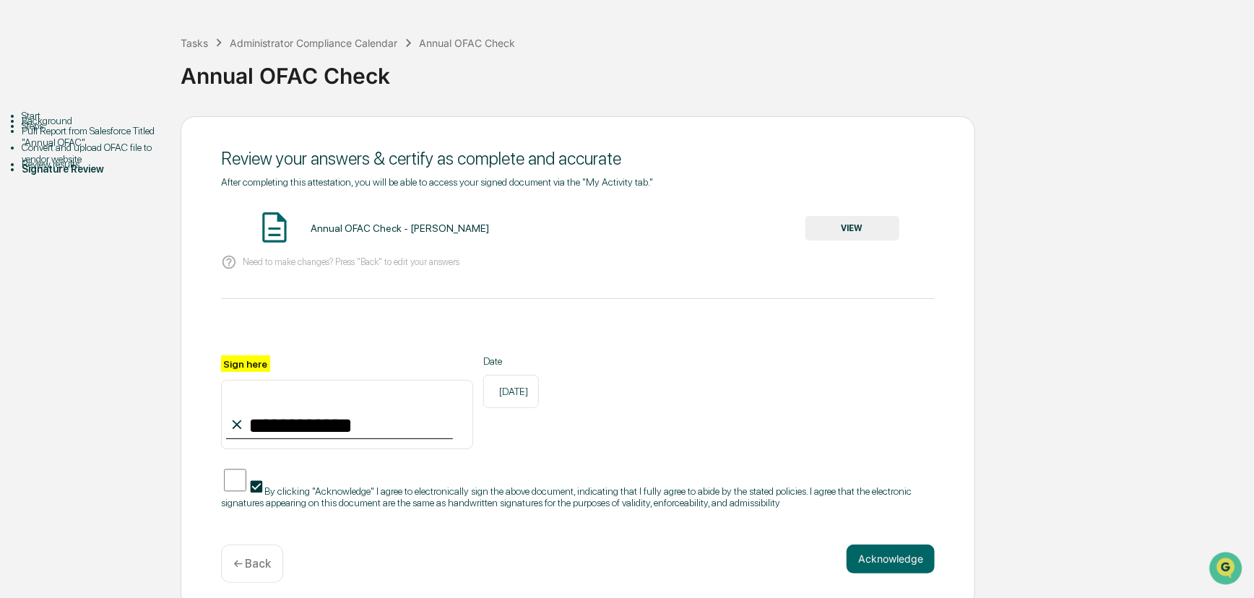
scroll to position [73, 0]
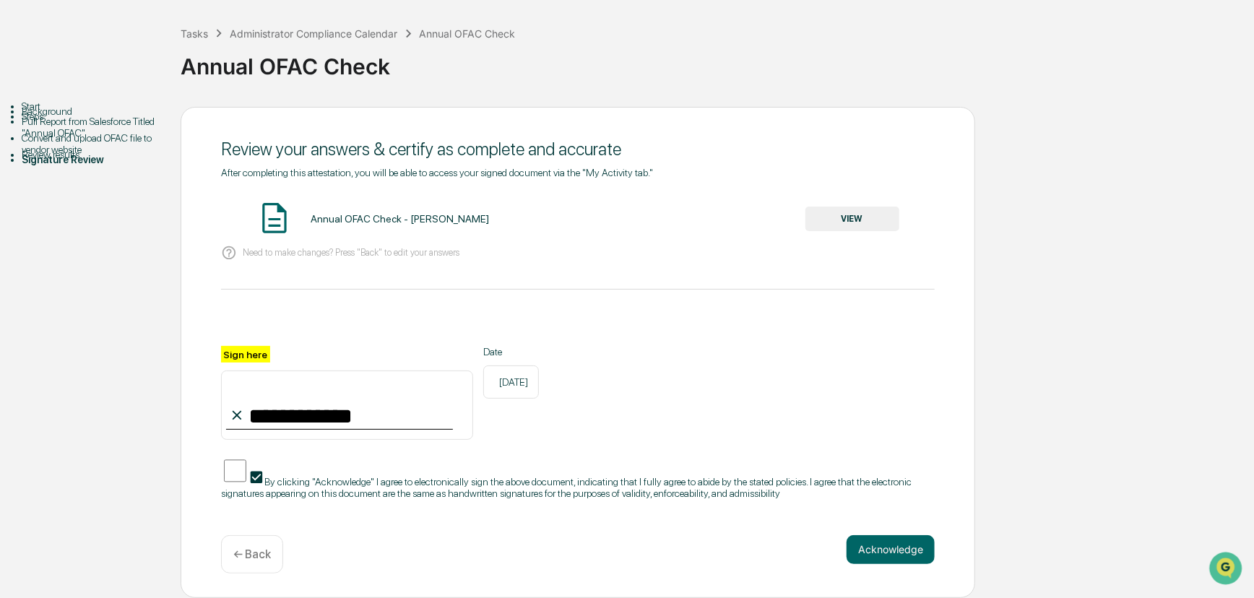
click at [875, 545] on button "Acknowledge" at bounding box center [890, 549] width 88 height 29
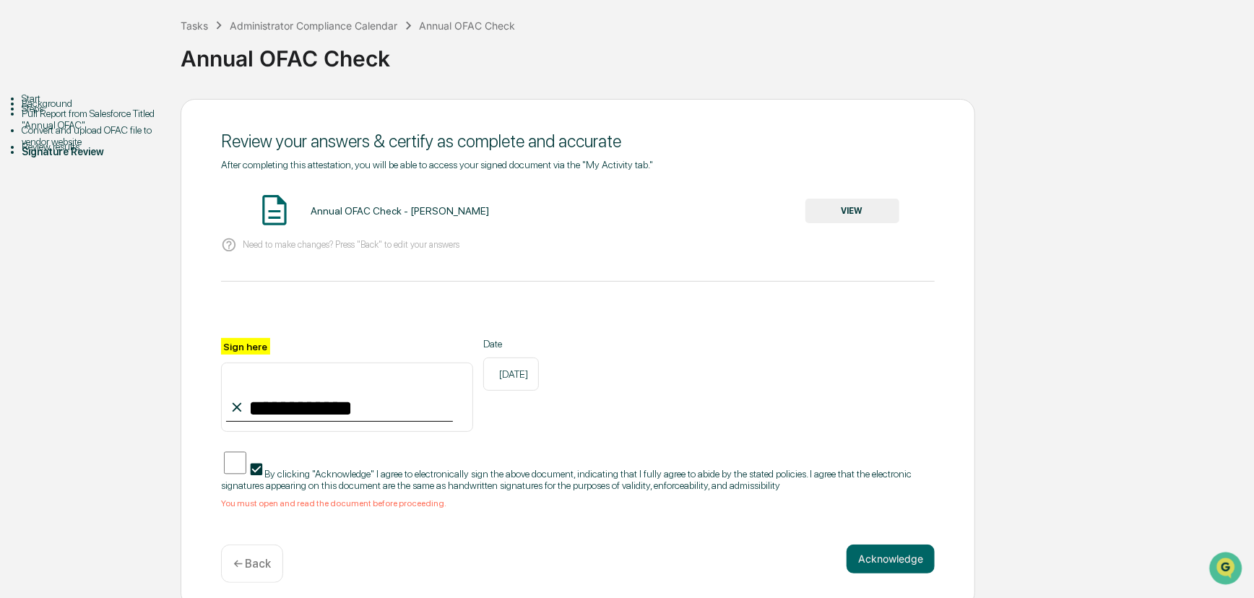
click at [853, 222] on button "VIEW" at bounding box center [852, 211] width 94 height 25
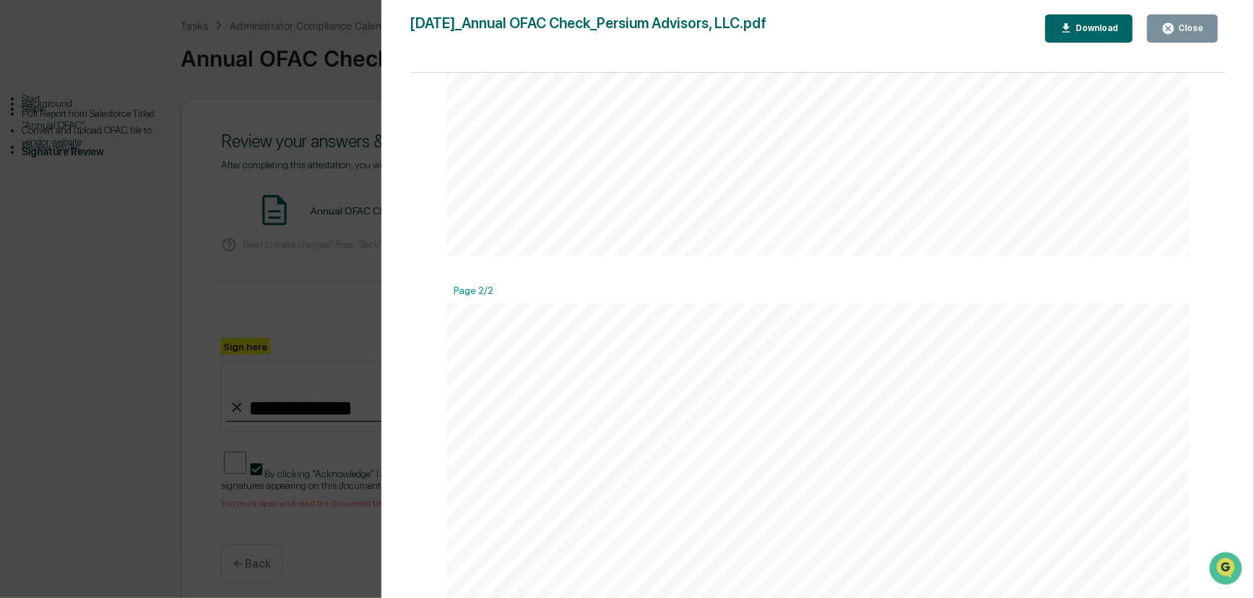
scroll to position [1116, 0]
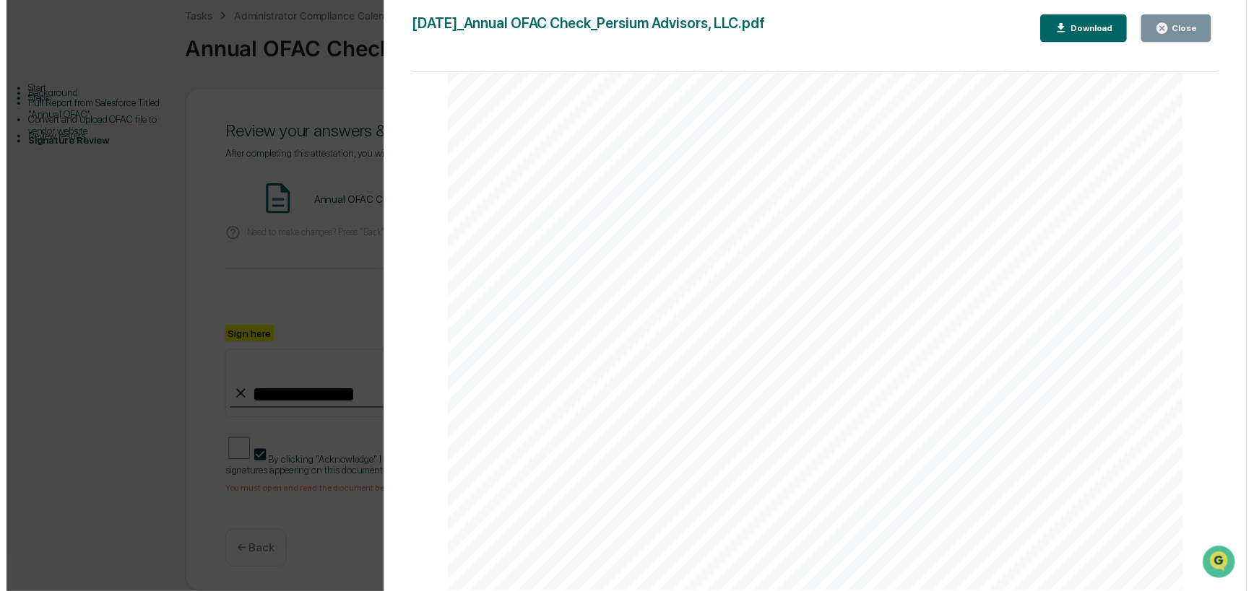
scroll to position [91, 0]
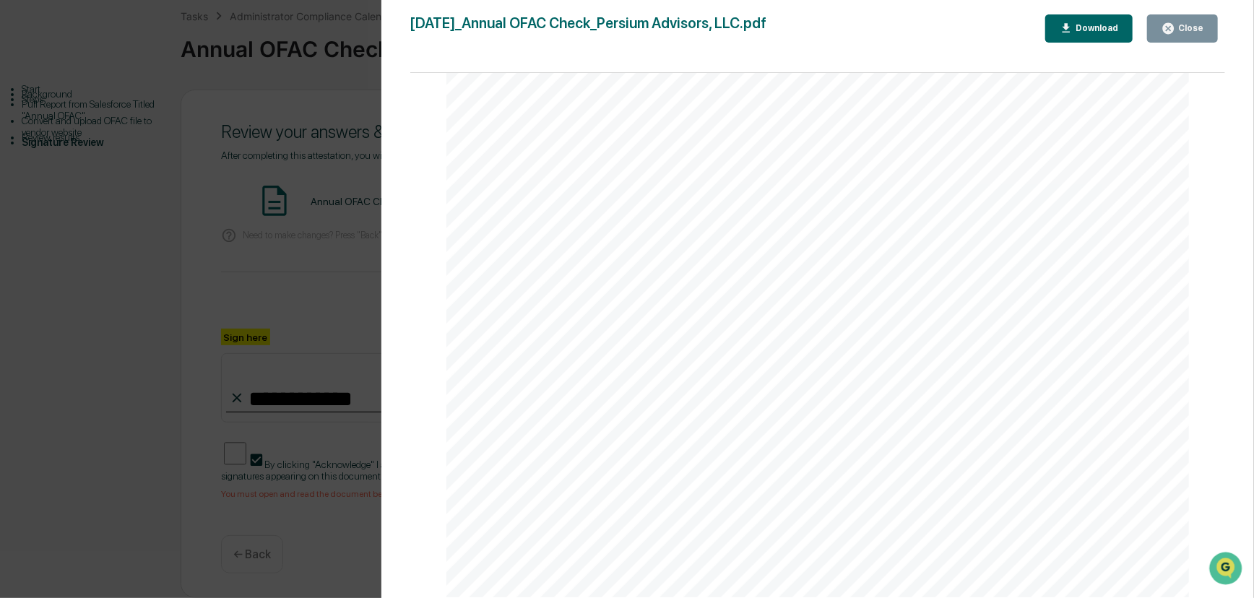
click at [1183, 33] on div "Close" at bounding box center [1189, 28] width 28 height 10
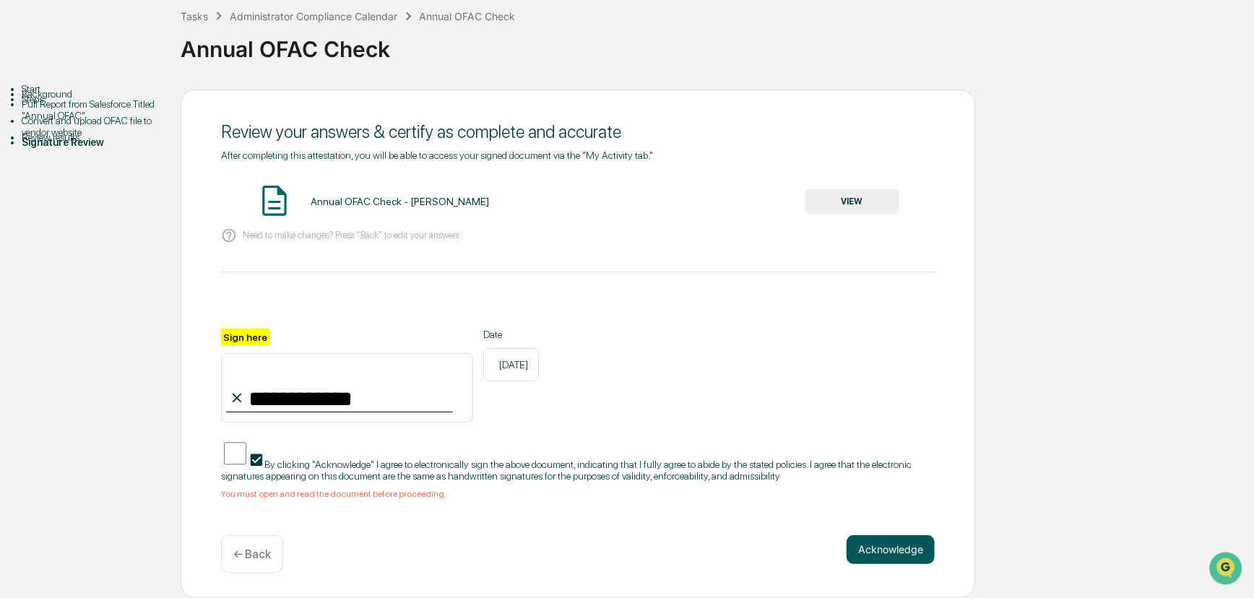
click at [898, 557] on button "Acknowledge" at bounding box center [890, 549] width 88 height 29
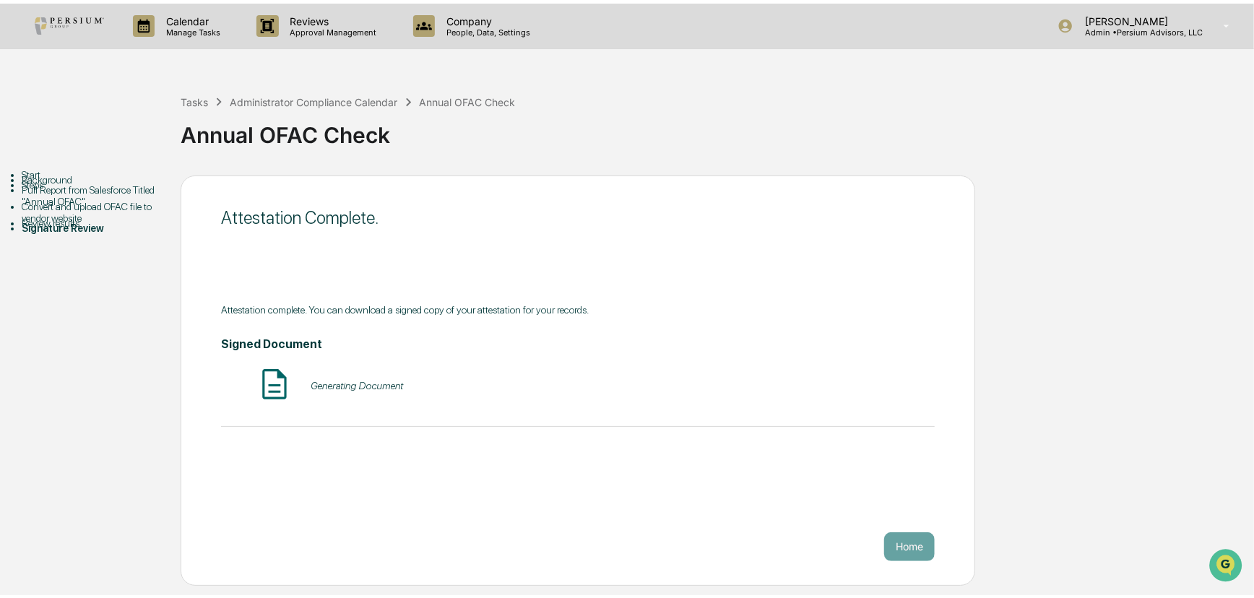
scroll to position [0, 0]
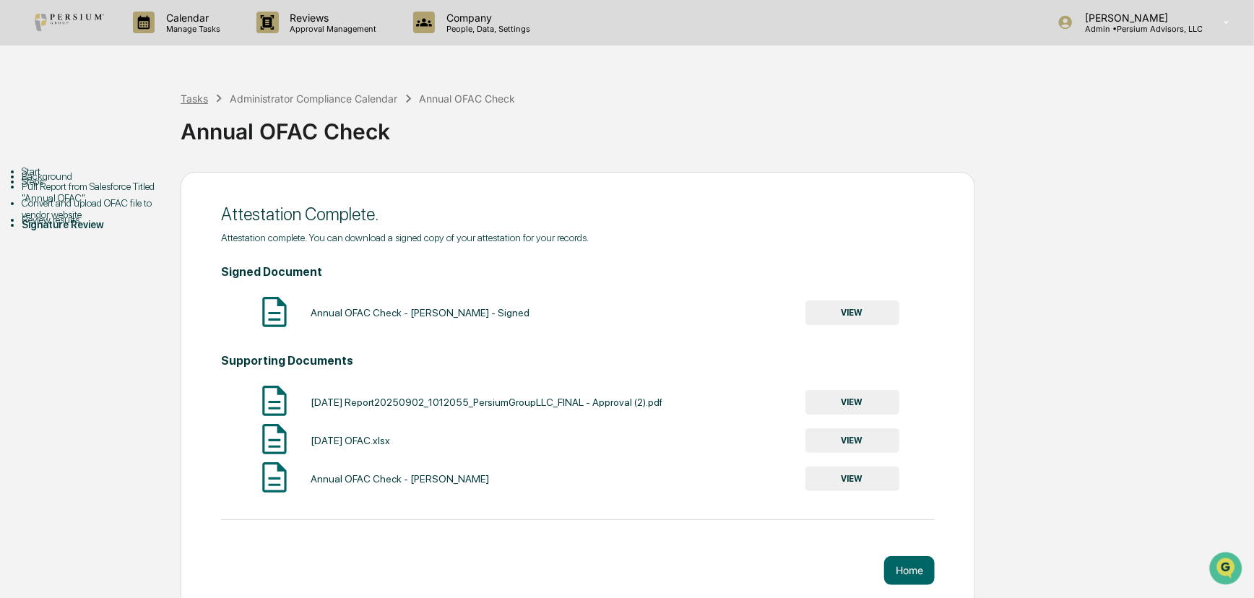
click at [199, 96] on div "Tasks" at bounding box center [194, 98] width 27 height 12
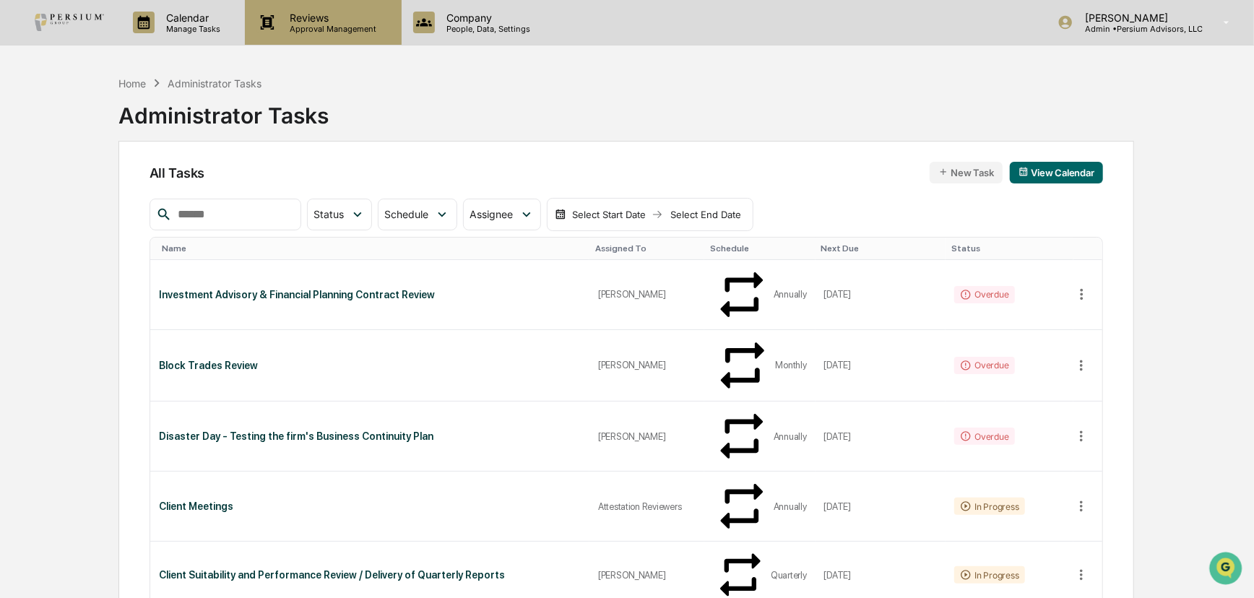
click at [268, 38] on div "Reviews Approval Management" at bounding box center [323, 22] width 156 height 45
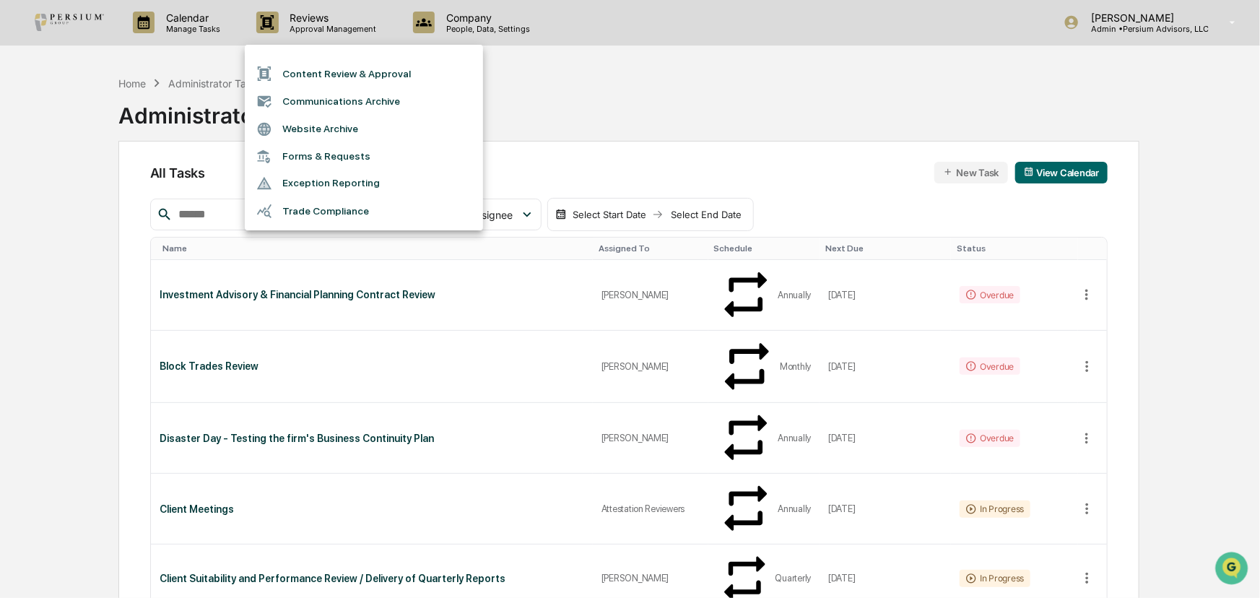
click at [178, 32] on div at bounding box center [630, 299] width 1260 height 598
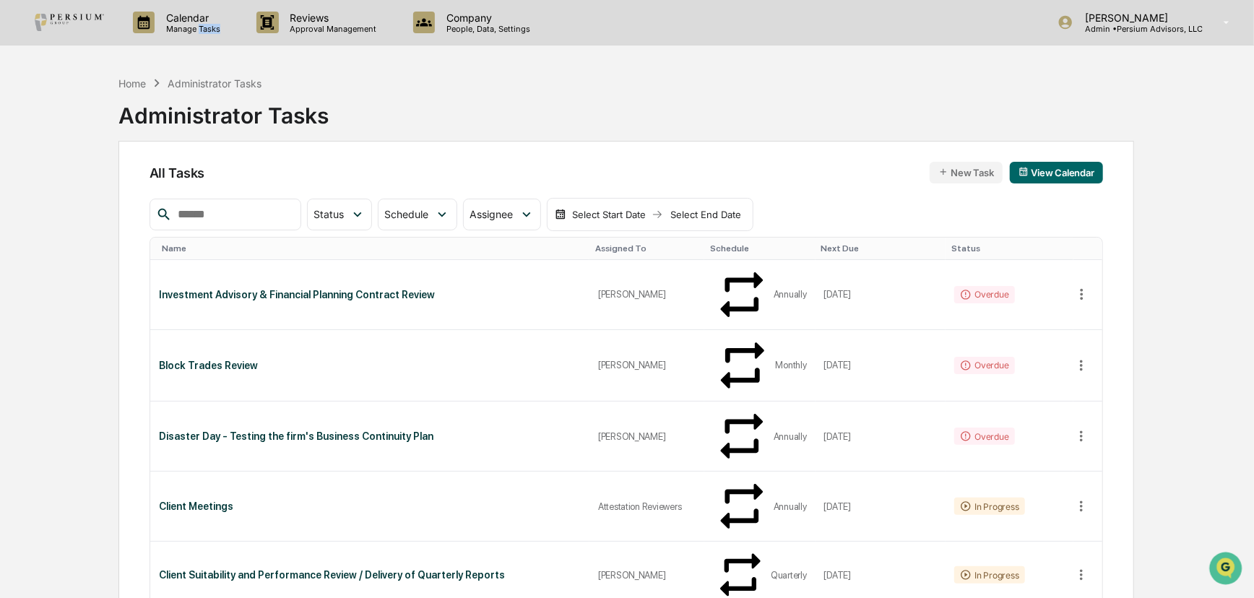
click at [207, 31] on p "Manage Tasks" at bounding box center [191, 29] width 73 height 10
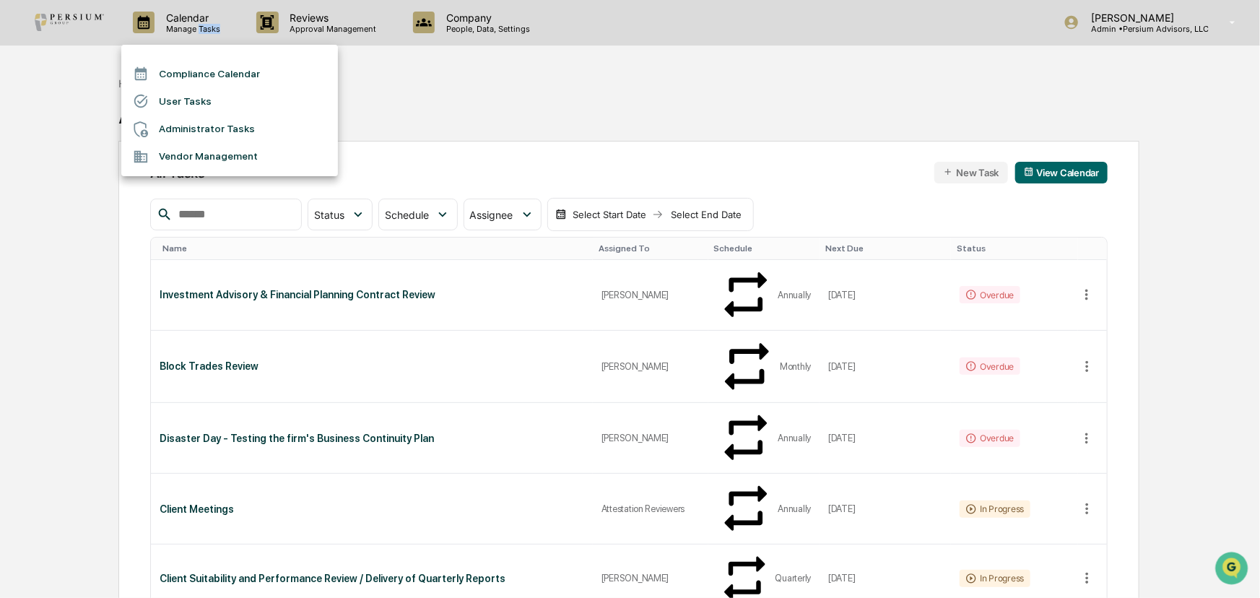
click at [189, 98] on li "User Tasks" at bounding box center [229, 100] width 217 height 27
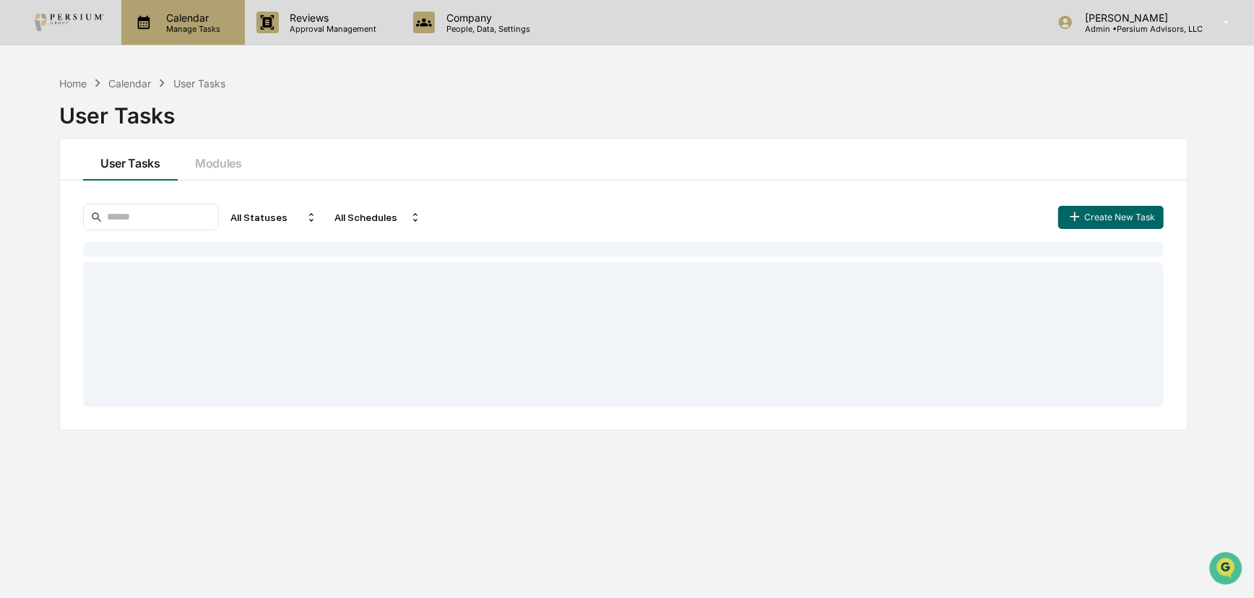
click at [192, 36] on div "Calendar Manage Tasks" at bounding box center [182, 22] width 123 height 45
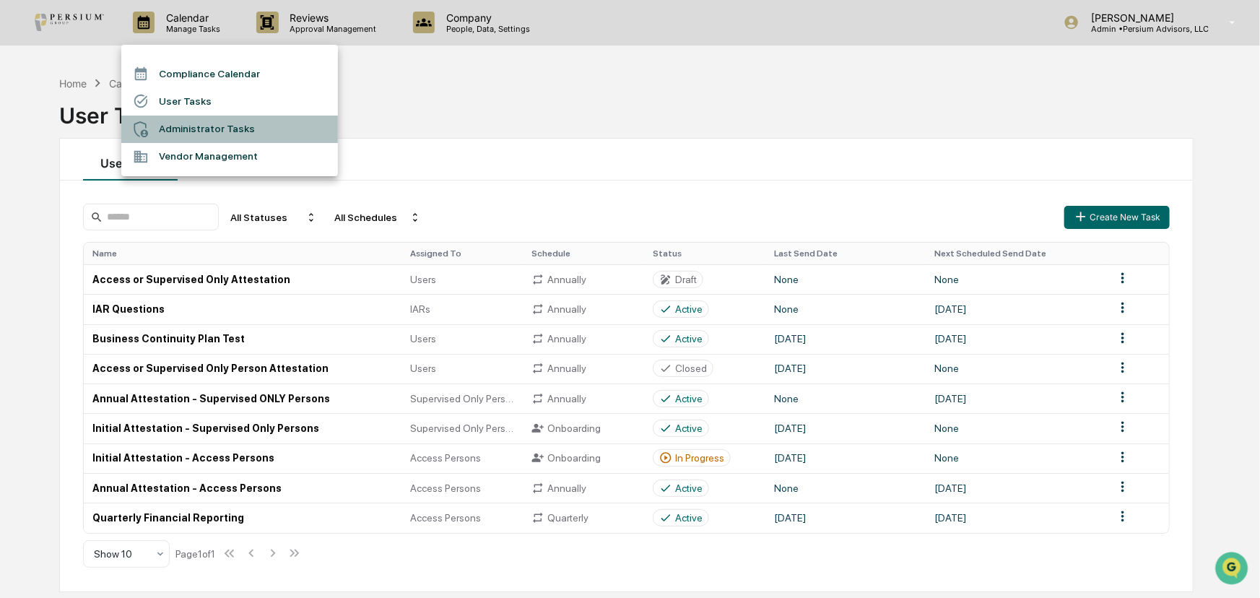
click at [194, 123] on li "Administrator Tasks" at bounding box center [229, 129] width 217 height 27
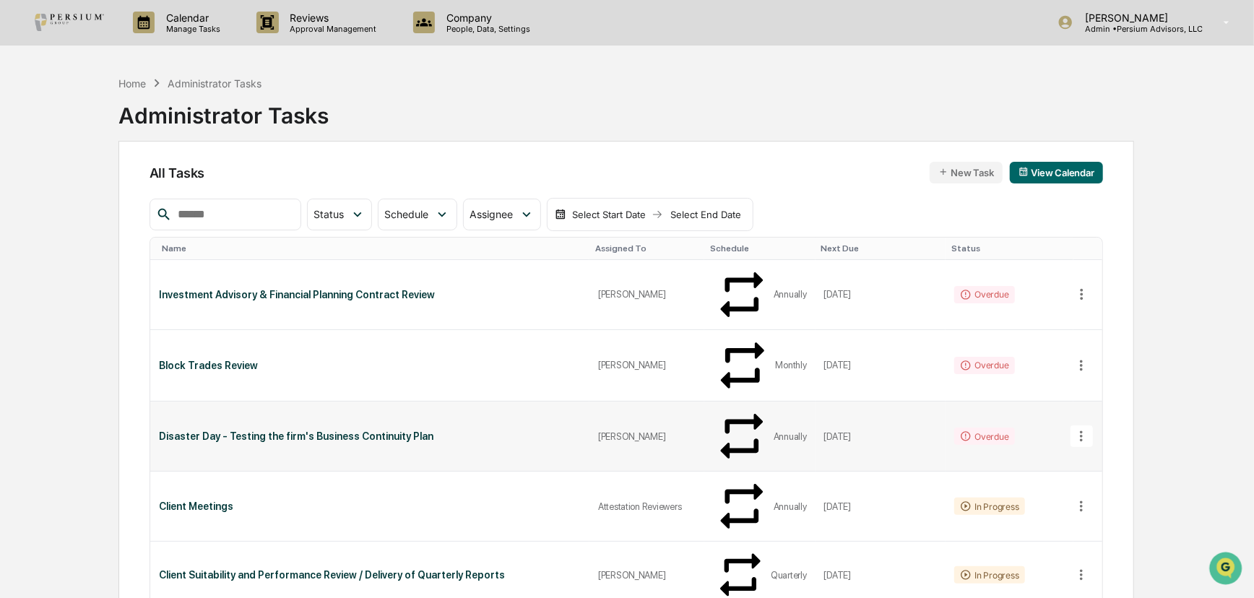
click at [350, 430] on div "Disaster Day - Testing the firm's Business Continuity Plan" at bounding box center [370, 436] width 422 height 12
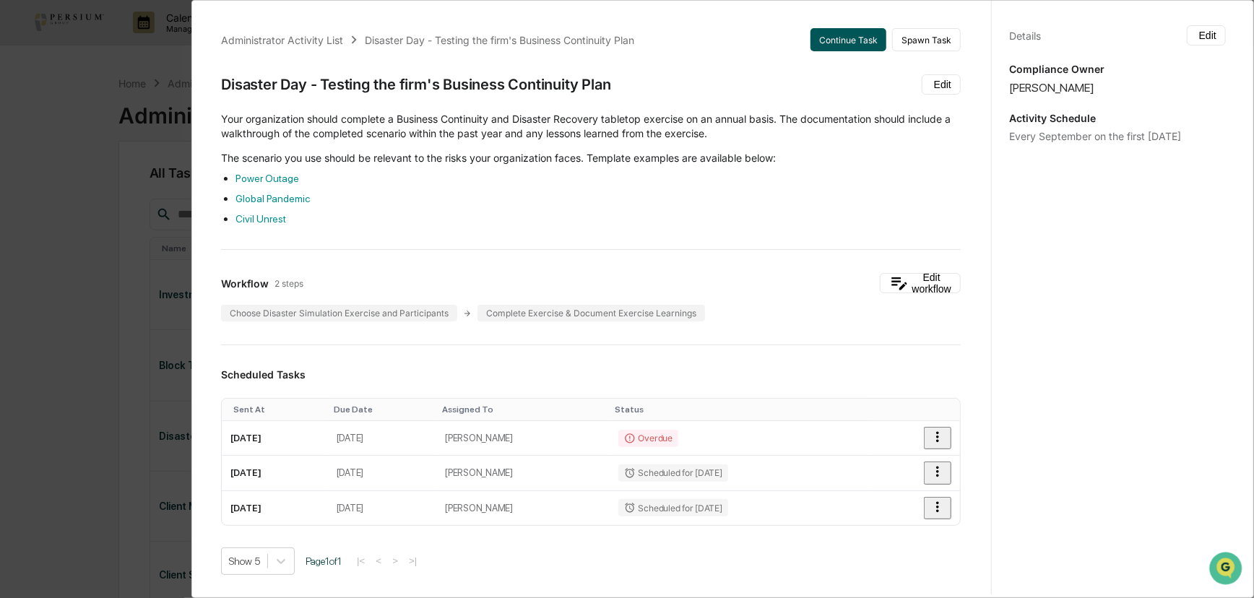
click at [836, 39] on button "Continue Task" at bounding box center [848, 39] width 76 height 23
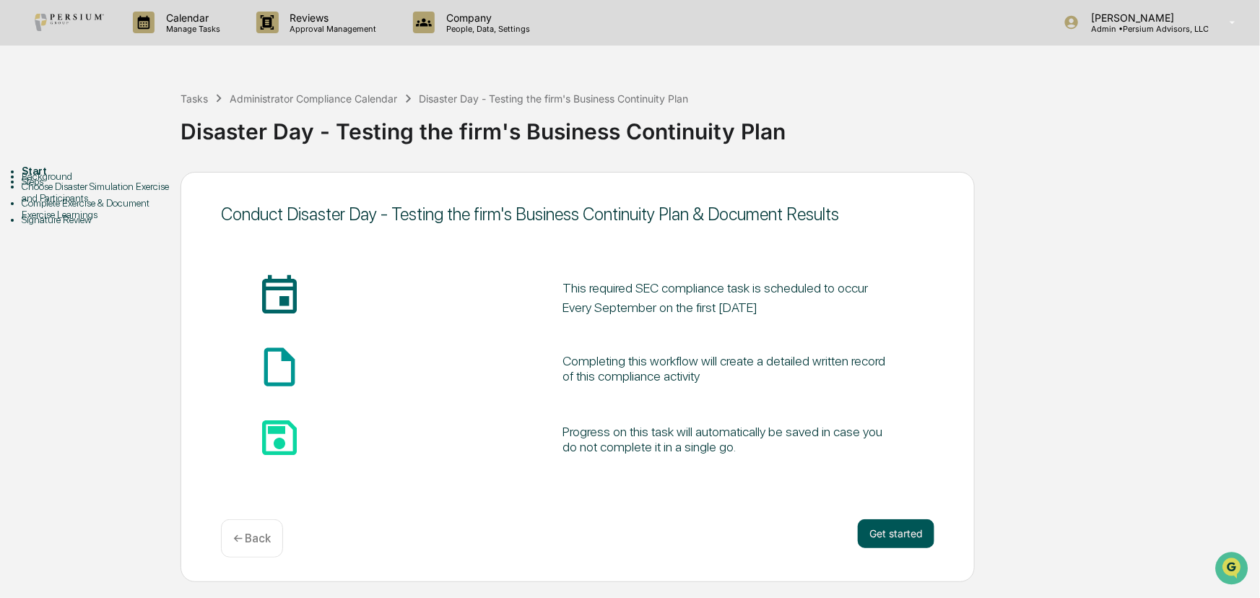
click at [896, 532] on button "Get started" at bounding box center [896, 533] width 77 height 29
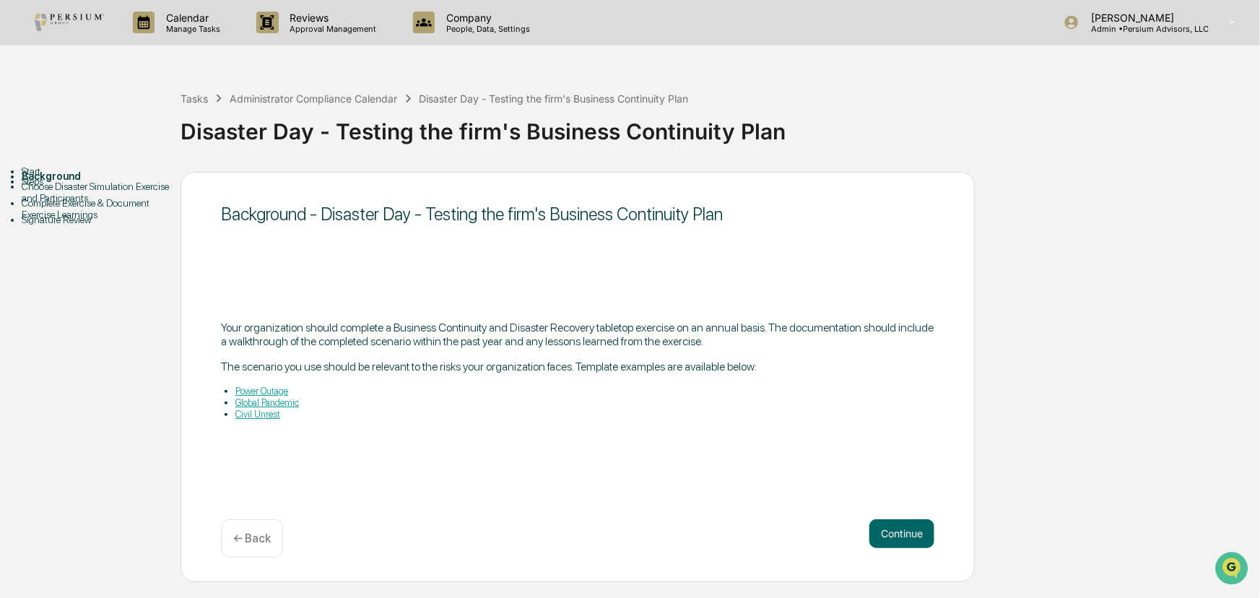
click at [268, 388] on link "Power Outage" at bounding box center [261, 391] width 53 height 11
click at [292, 401] on link "Global Pandemic" at bounding box center [267, 402] width 64 height 11
click at [268, 412] on link "Civil Unrest" at bounding box center [257, 414] width 45 height 11
click at [903, 537] on button "Continue" at bounding box center [902, 533] width 65 height 29
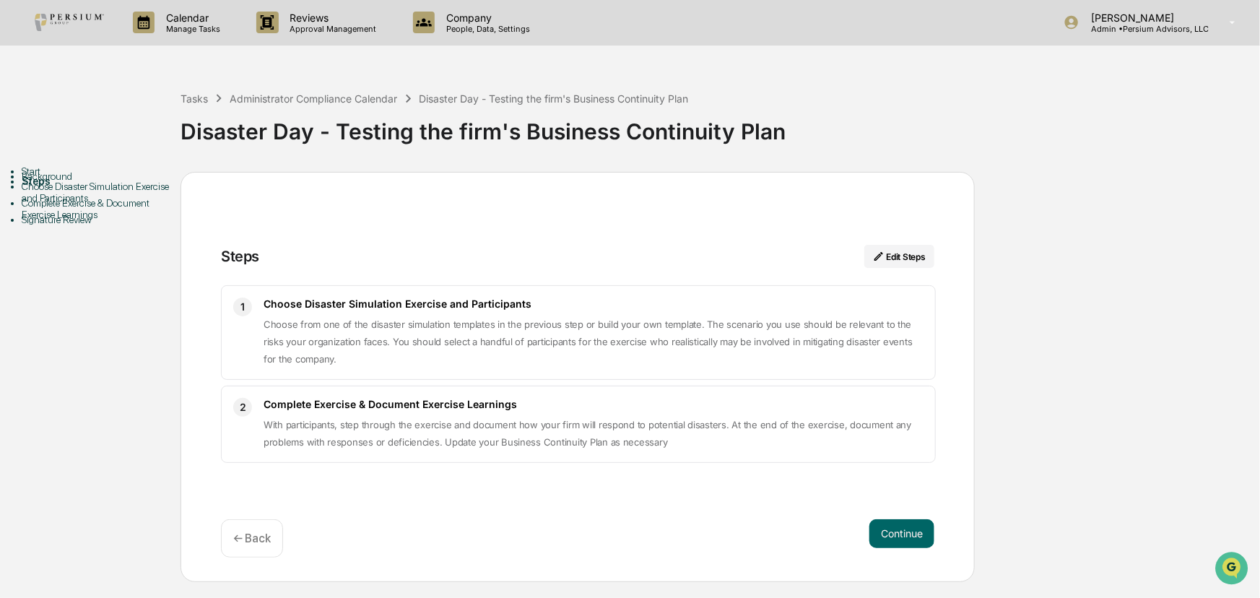
click at [903, 537] on button "Continue" at bounding box center [902, 533] width 65 height 29
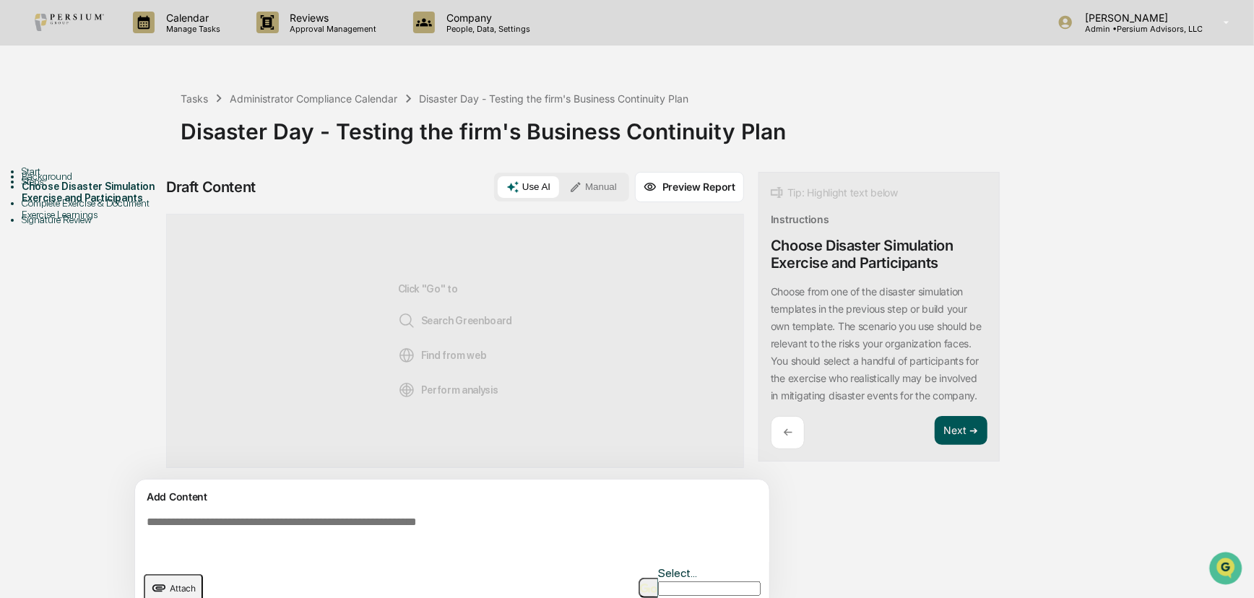
click at [966, 446] on button "Next ➔" at bounding box center [961, 431] width 53 height 30
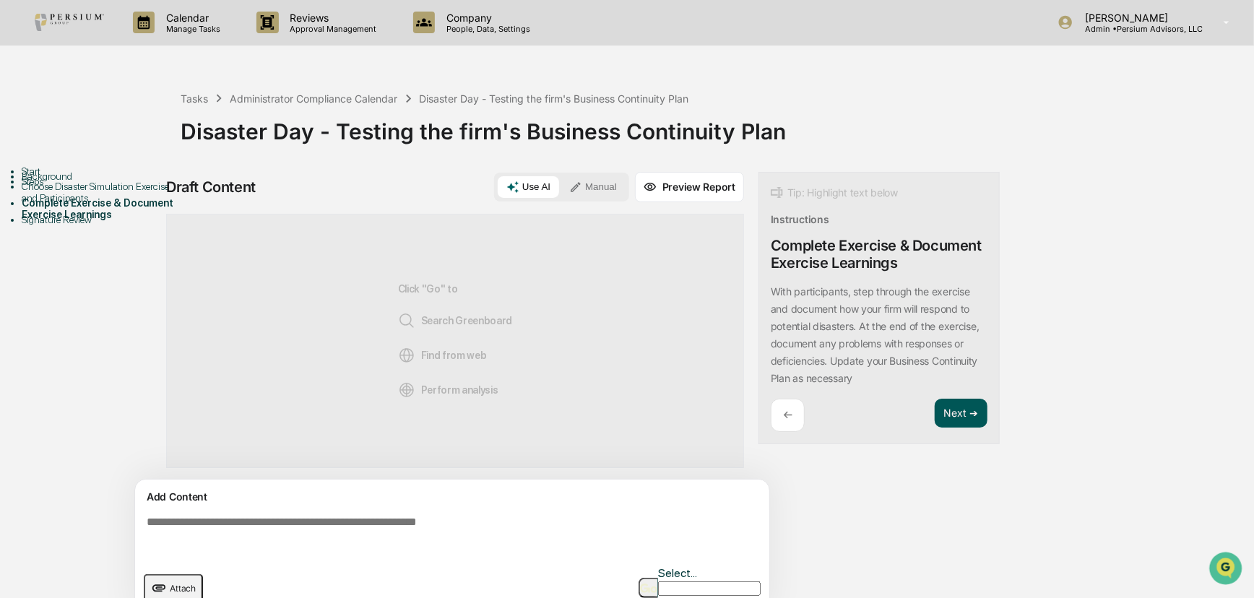
click at [962, 412] on button "Next ➔" at bounding box center [961, 414] width 53 height 30
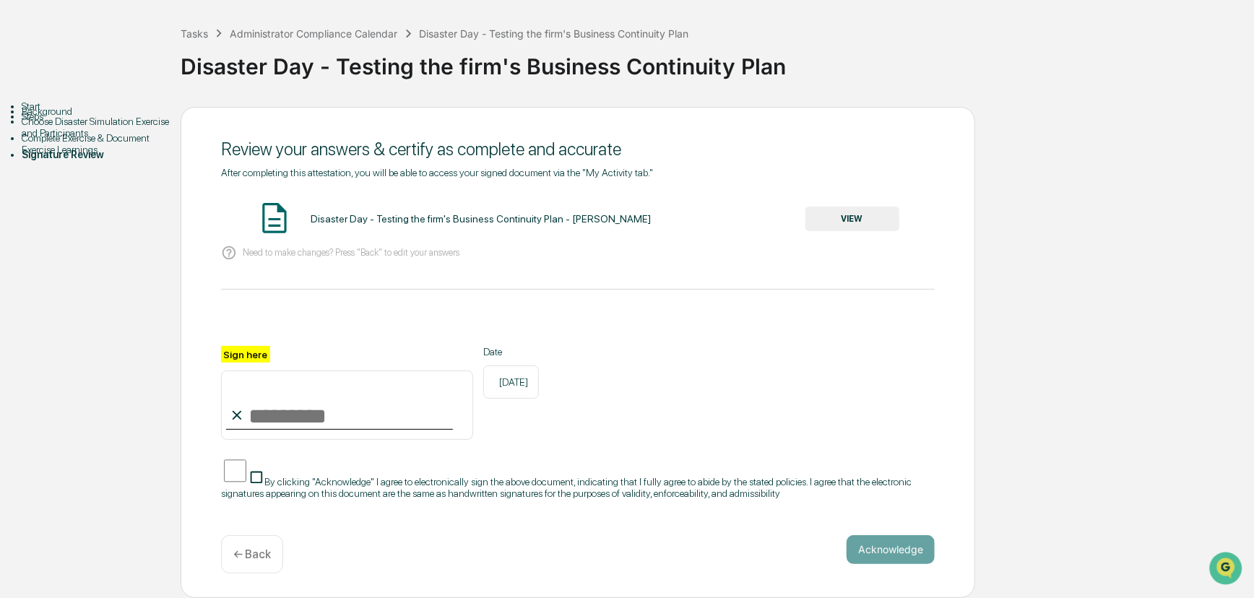
click at [281, 551] on div "← Back" at bounding box center [252, 554] width 62 height 38
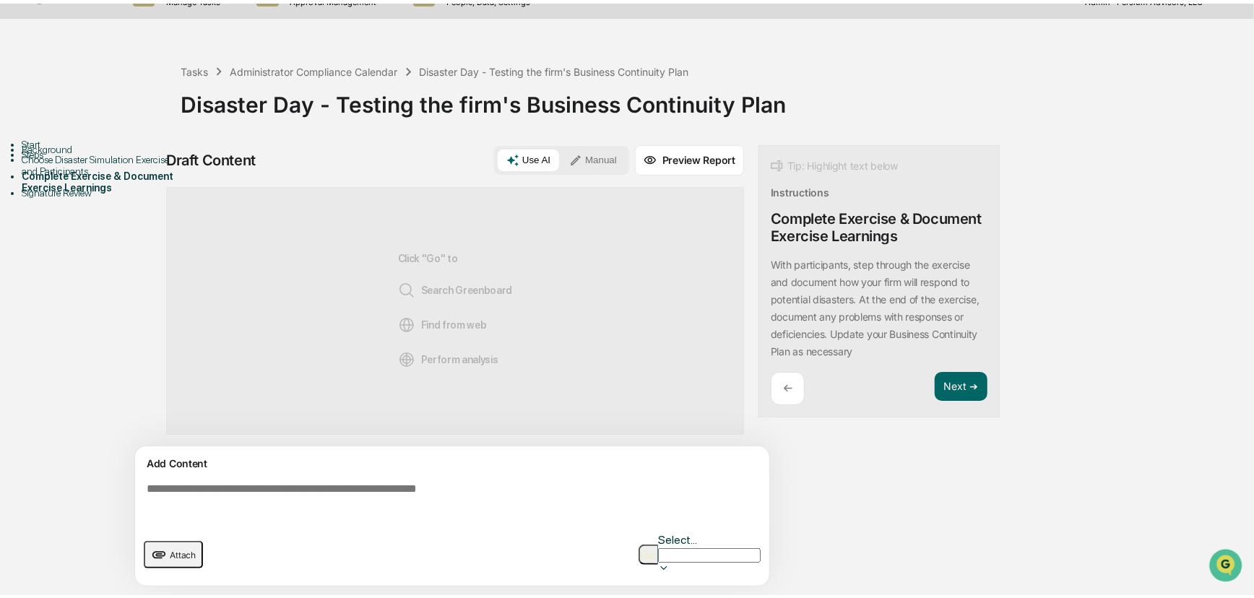
scroll to position [11, 0]
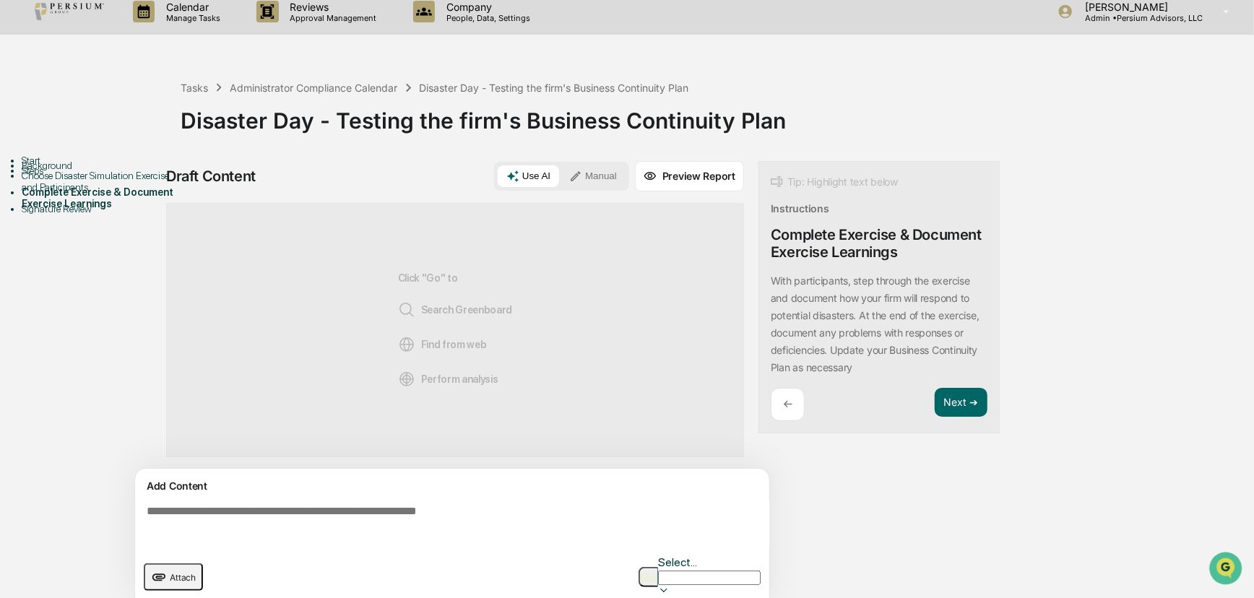
click at [94, 193] on div "Choose Disaster Simulation Exercise and Participants" at bounding box center [101, 181] width 159 height 23
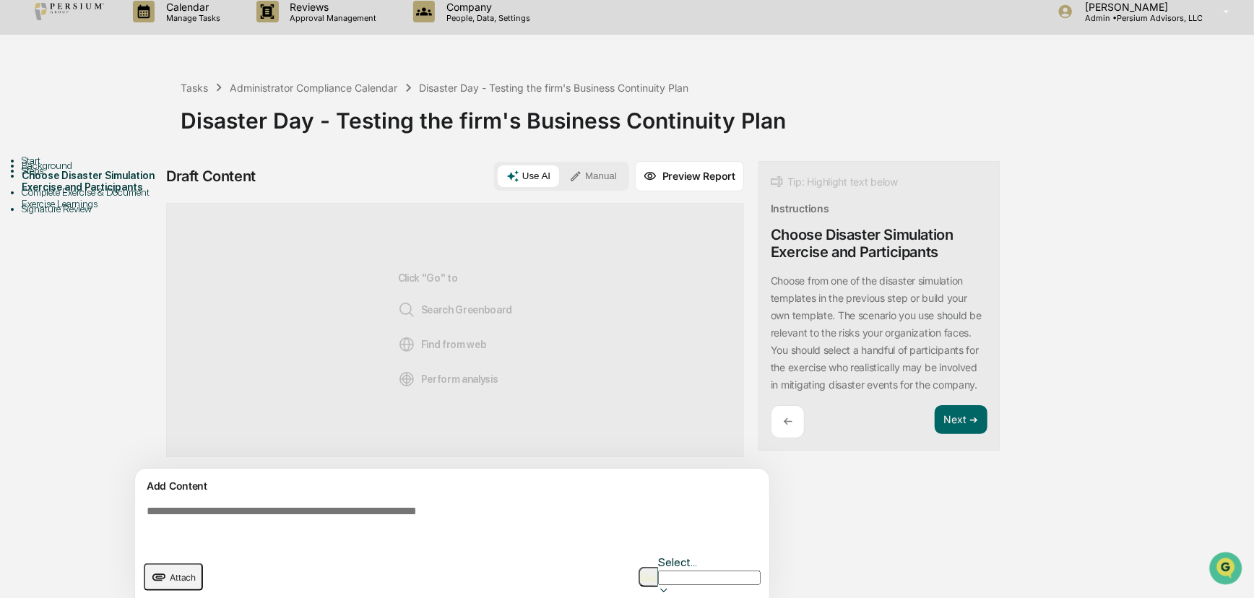
click at [380, 510] on textarea at bounding box center [455, 525] width 628 height 52
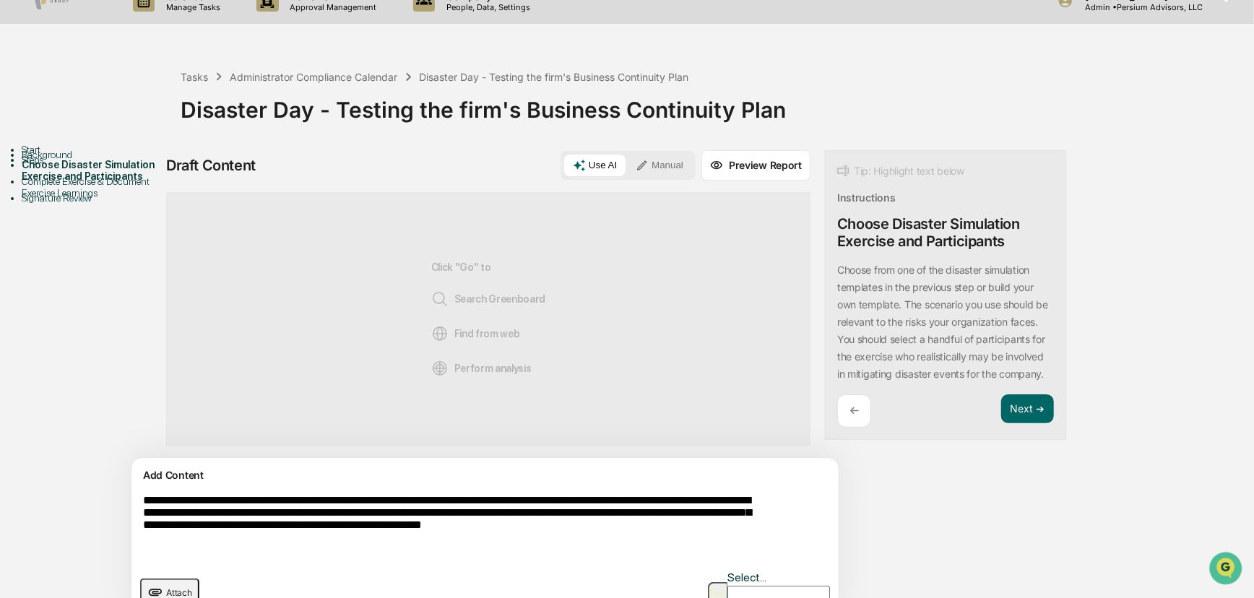
scroll to position [37, 0]
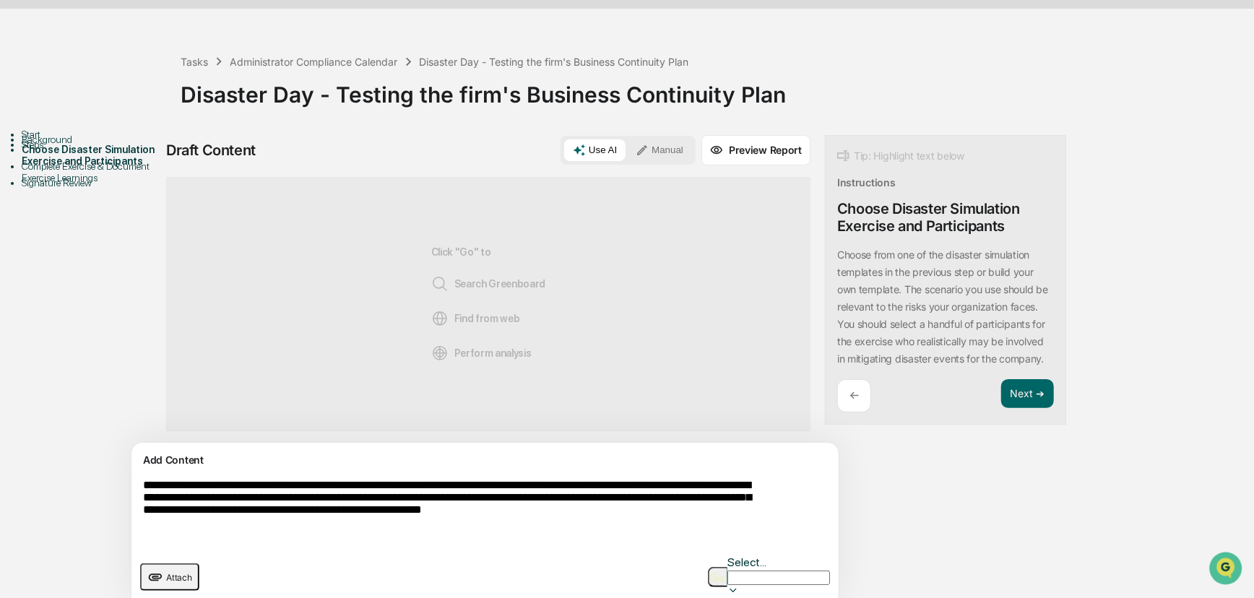
drag, startPoint x: 286, startPoint y: 527, endPoint x: 123, endPoint y: 479, distance: 170.2
click at [123, 479] on div "**********" at bounding box center [626, 376] width 1239 height 482
type textarea "**********"
click at [710, 574] on button "button" at bounding box center [717, 577] width 19 height 20
